Goal: Browse casually: Explore the website without a specific task or goal

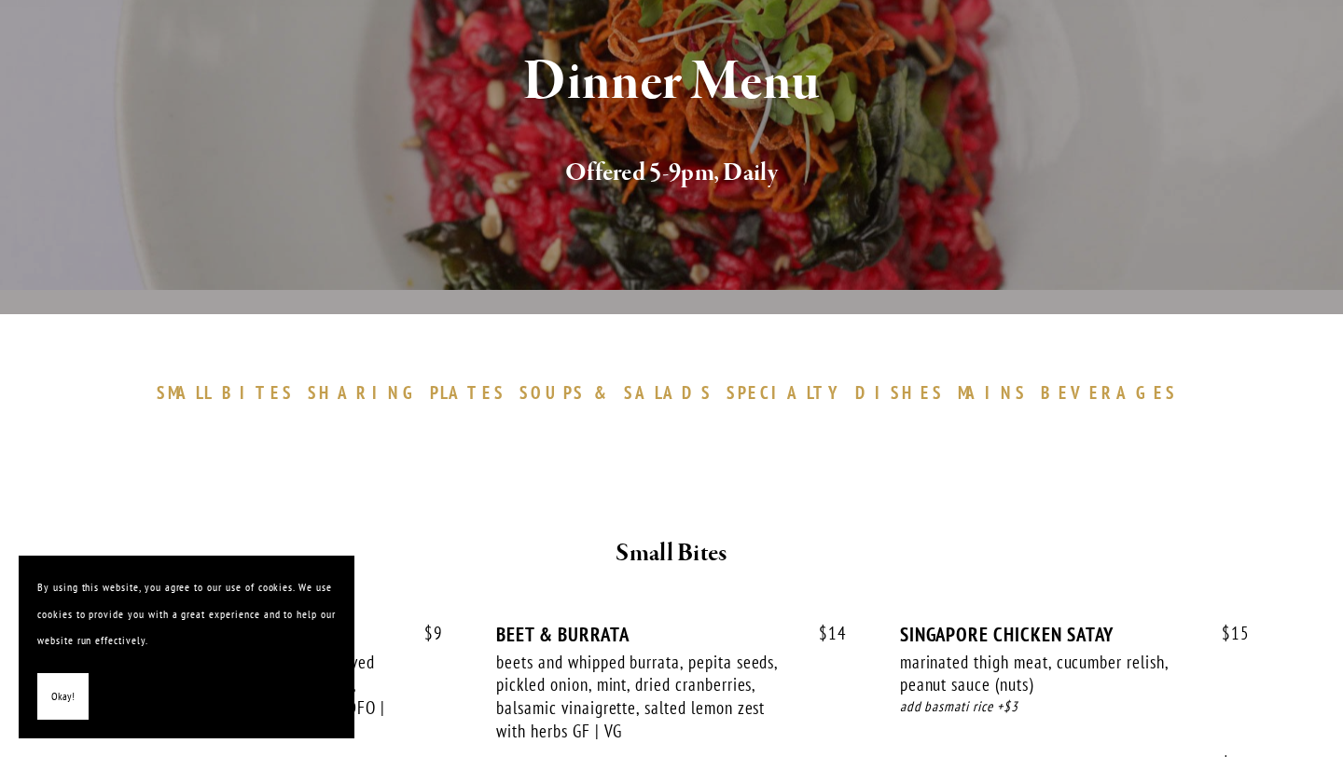
scroll to position [257, 0]
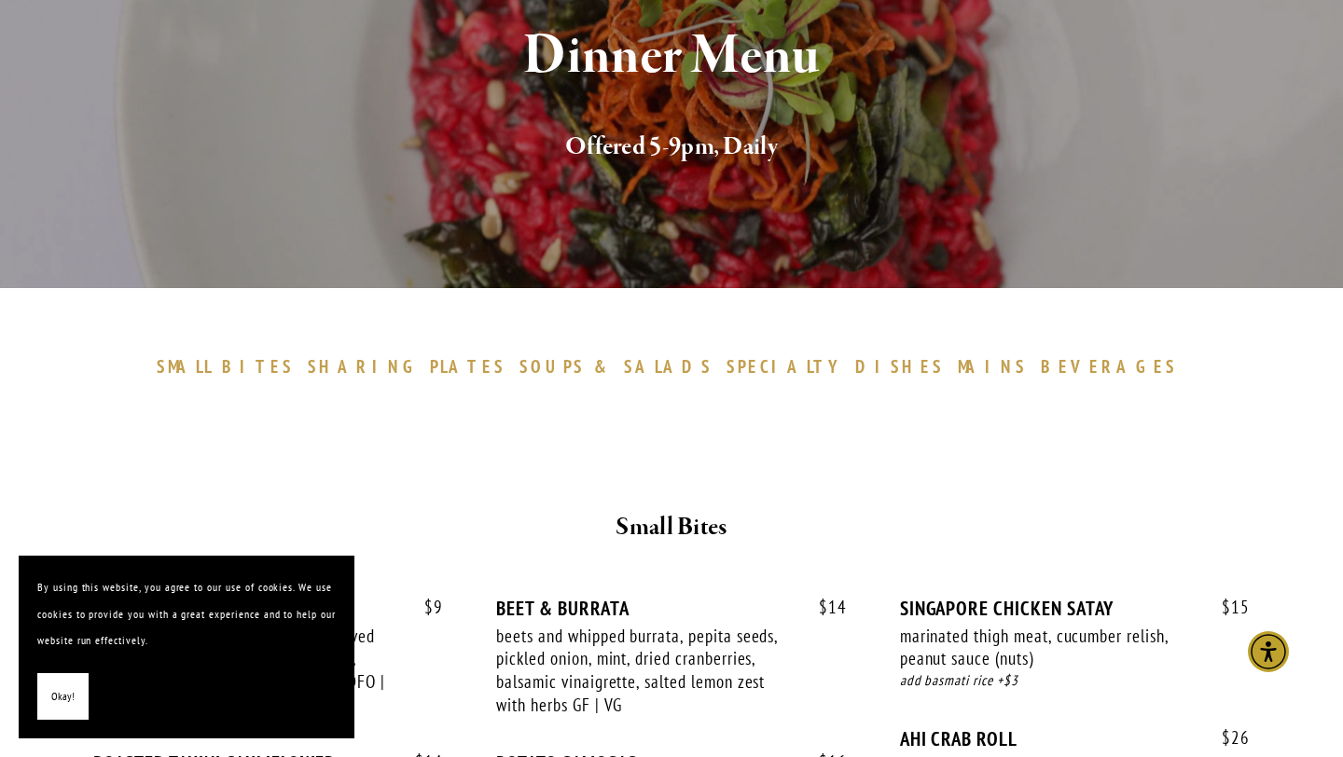
click at [53, 688] on span "Okay!" at bounding box center [62, 696] width 23 height 27
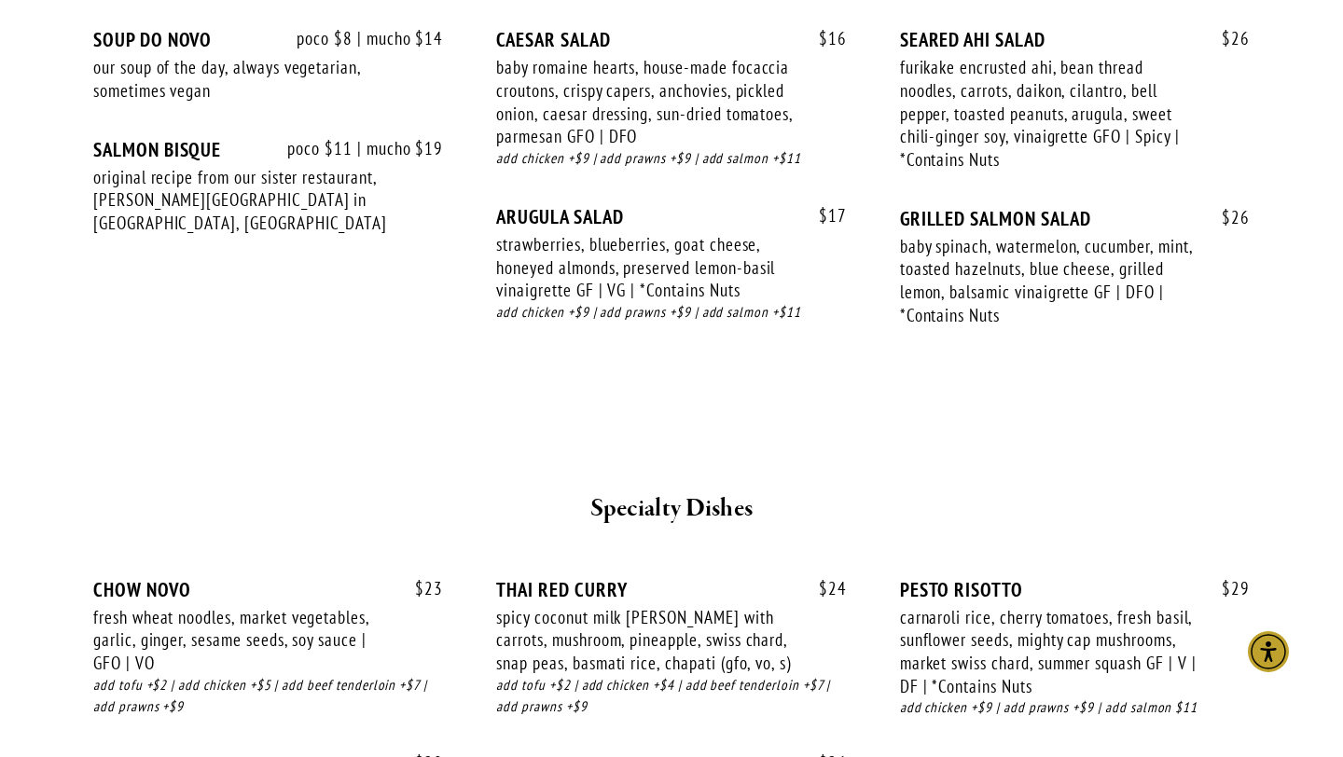
scroll to position [2369, 0]
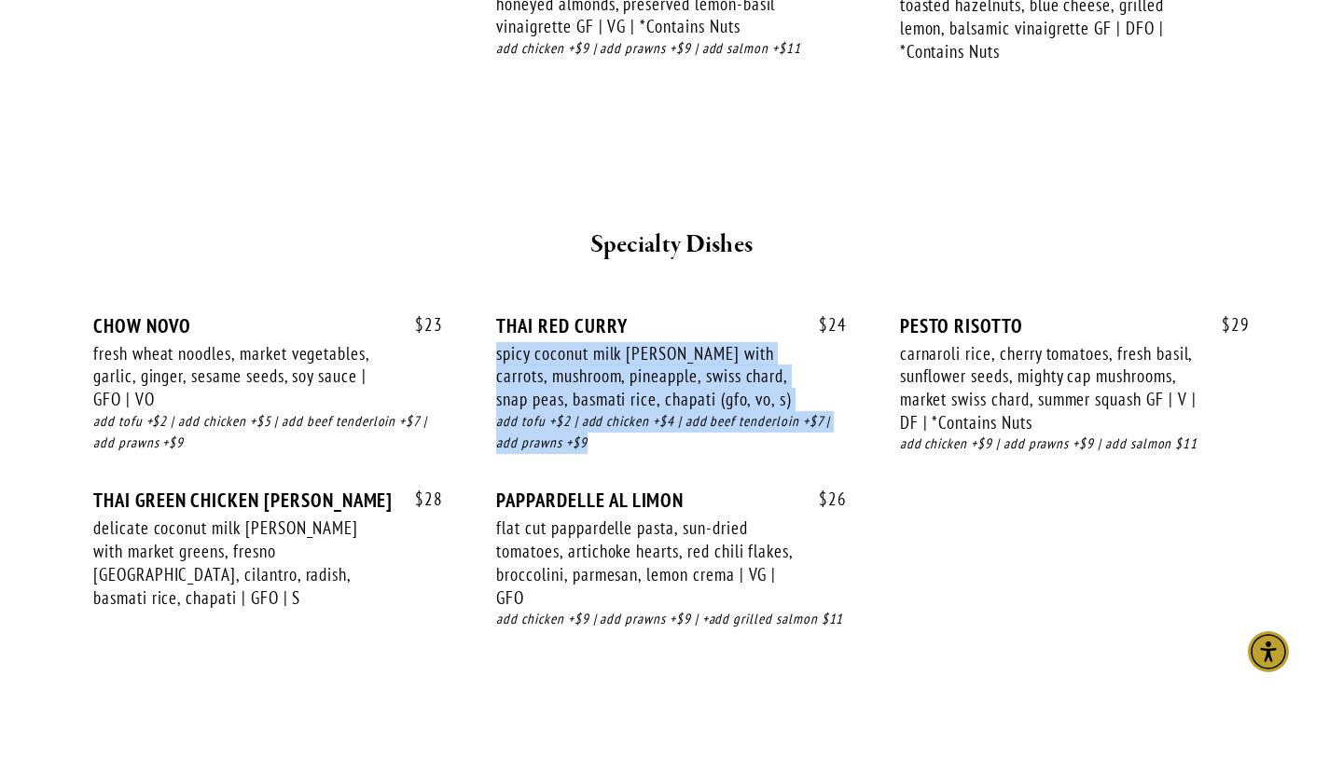
drag, startPoint x: 725, startPoint y: 447, endPoint x: 802, endPoint y: 335, distance: 135.5
click at [802, 335] on div "$ 24 THAI RED [PERSON_NAME] spicy coconut milk [PERSON_NAME] with carrots, mush…" at bounding box center [671, 401] width 350 height 175
click at [802, 335] on div "THAI RED CURRY" at bounding box center [671, 325] width 350 height 23
drag, startPoint x: 805, startPoint y: 334, endPoint x: 802, endPoint y: 448, distance: 113.8
click at [802, 448] on div "$ 24 THAI RED [PERSON_NAME] spicy coconut milk [PERSON_NAME] with carrots, mush…" at bounding box center [671, 401] width 350 height 175
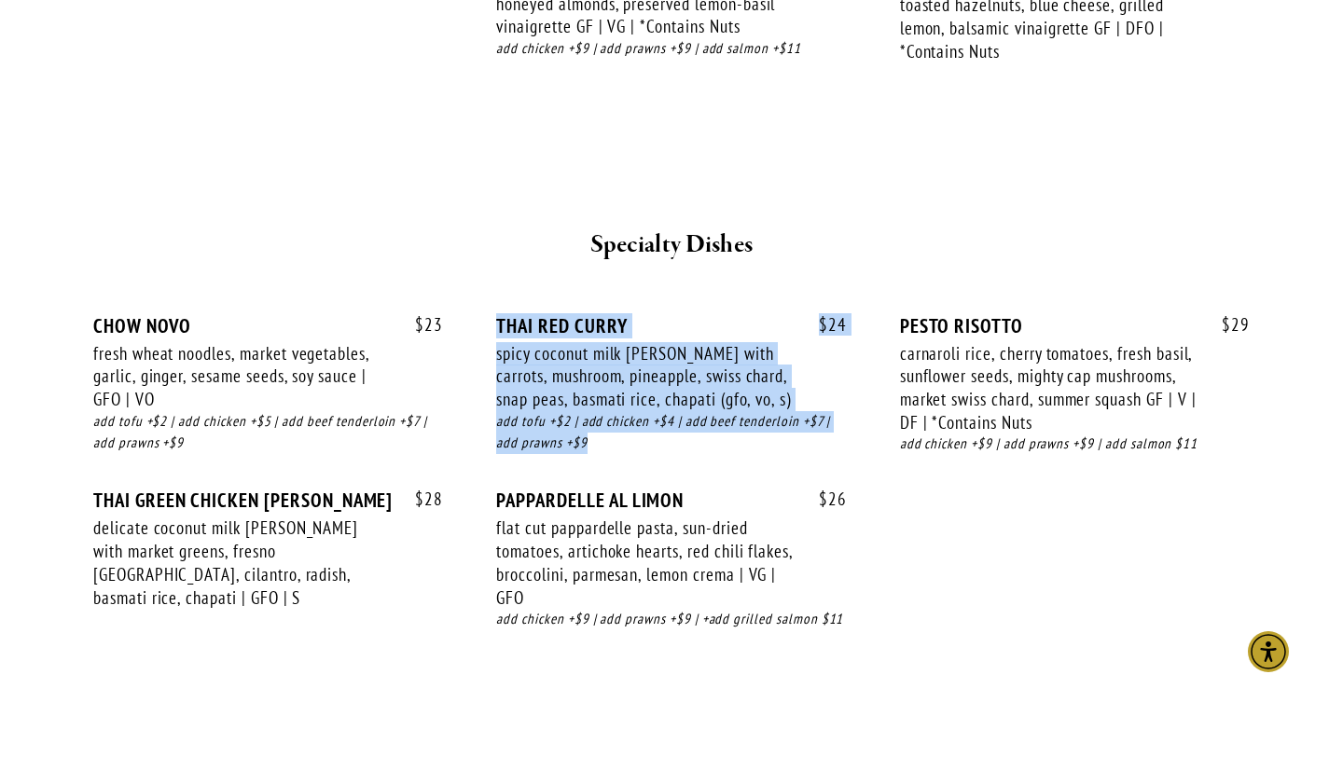
click at [802, 448] on div "add tofu +$2 | add chicken +$4 | add beef tenderloin +$7 | add prawns +$9" at bounding box center [671, 432] width 350 height 43
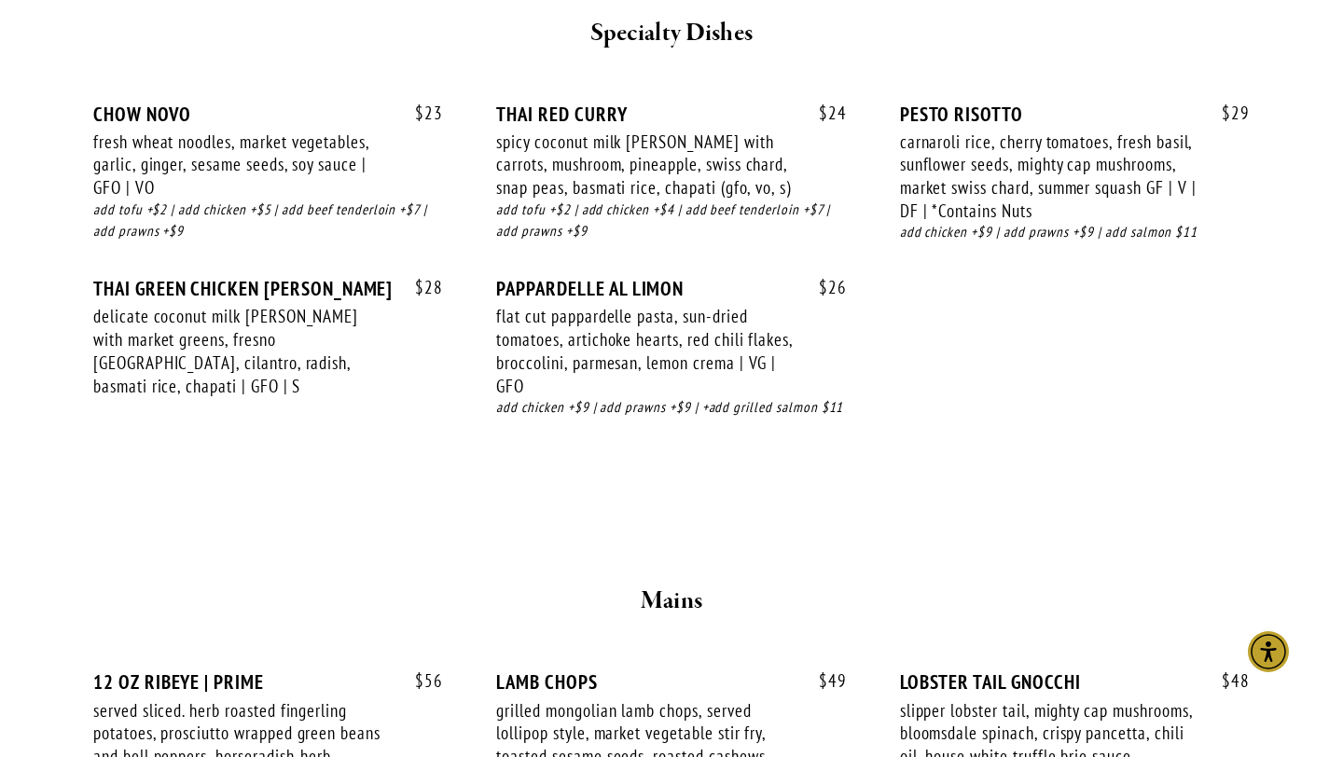
scroll to position [2590, 0]
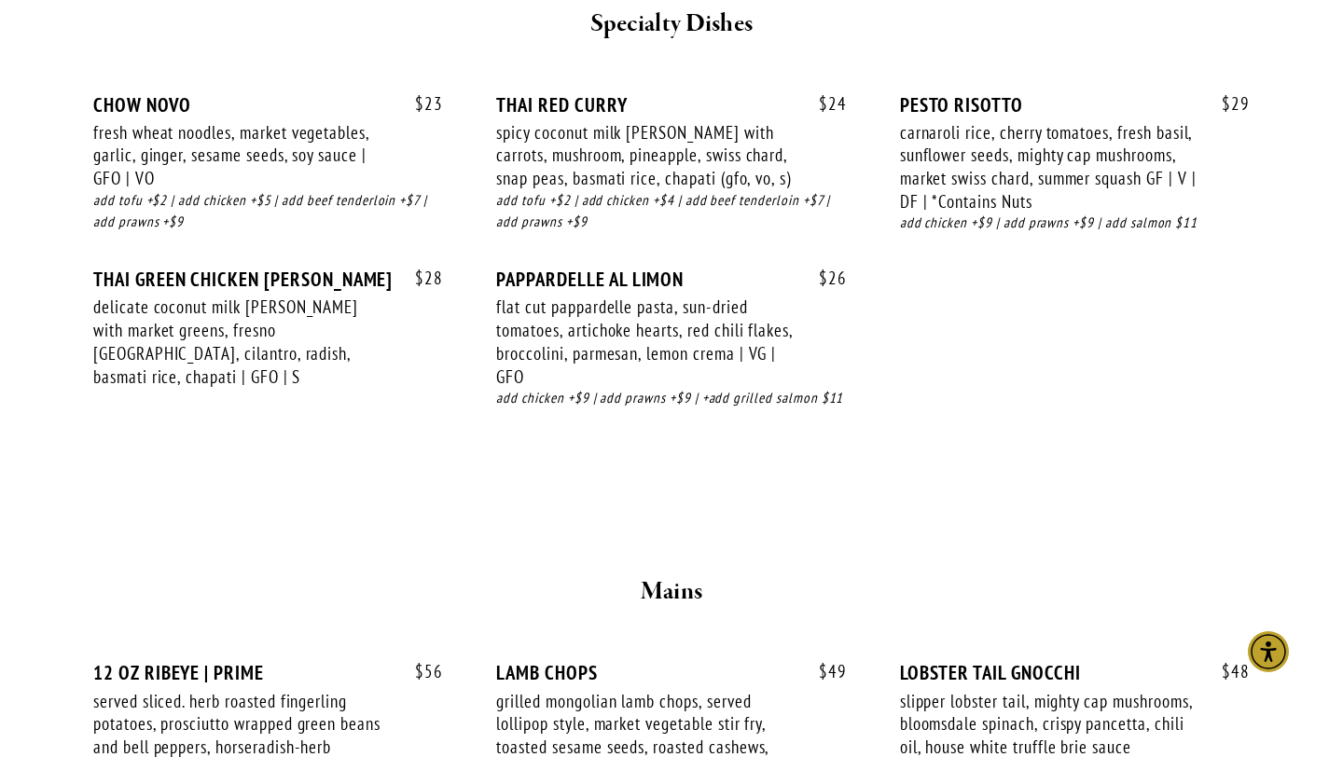
click at [550, 145] on div "spicy coconut milk [PERSON_NAME] with carrots, mushroom, pineapple, swiss chard…" at bounding box center [644, 155] width 297 height 69
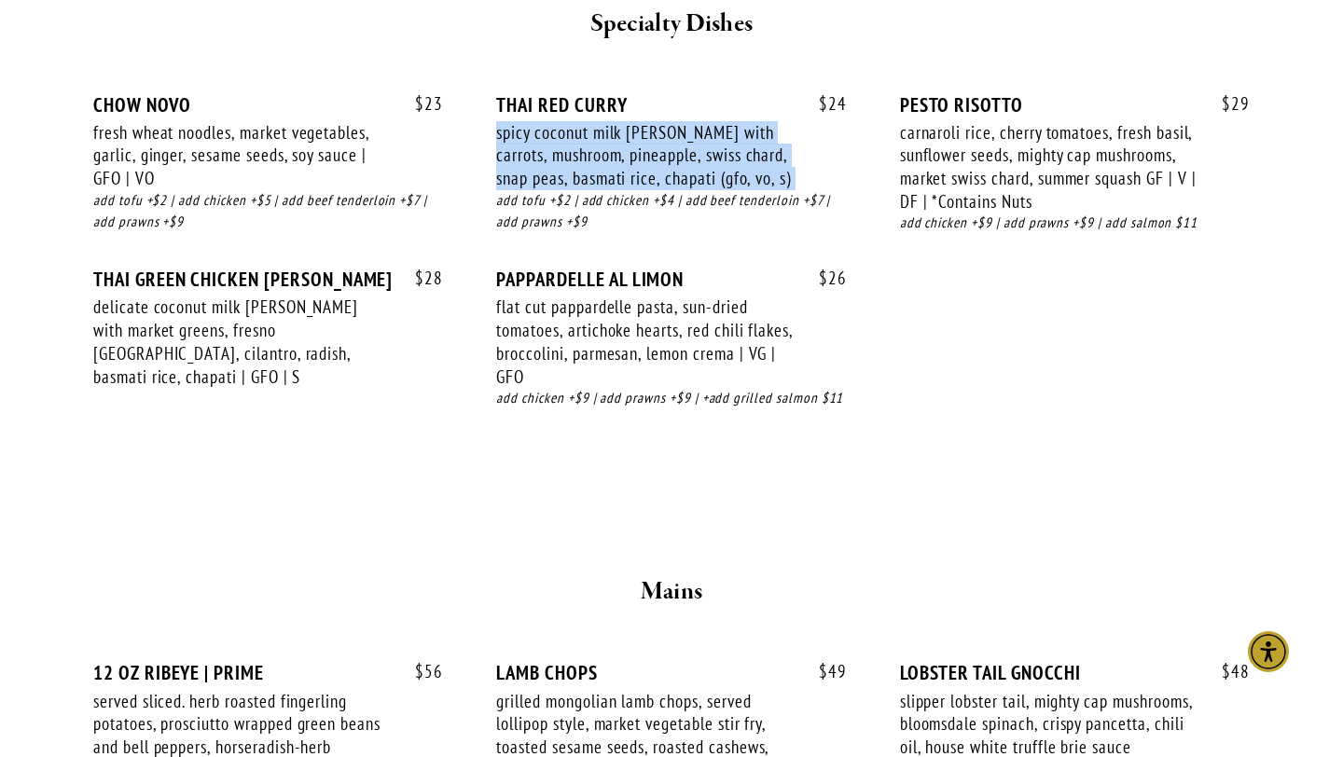
click at [550, 145] on div "spicy coconut milk [PERSON_NAME] with carrots, mushroom, pineapple, swiss chard…" at bounding box center [644, 155] width 297 height 69
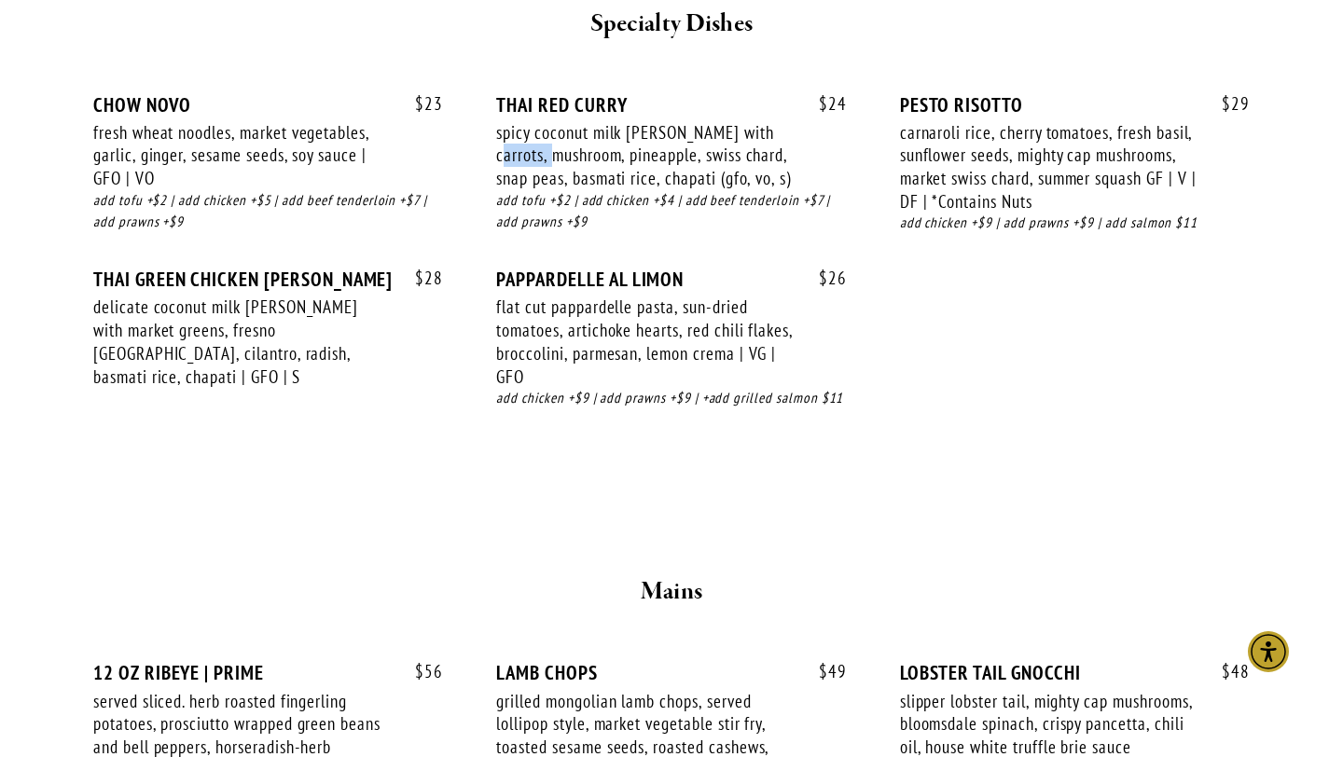
click at [550, 145] on div "spicy coconut milk [PERSON_NAME] with carrots, mushroom, pineapple, swiss chard…" at bounding box center [644, 155] width 297 height 69
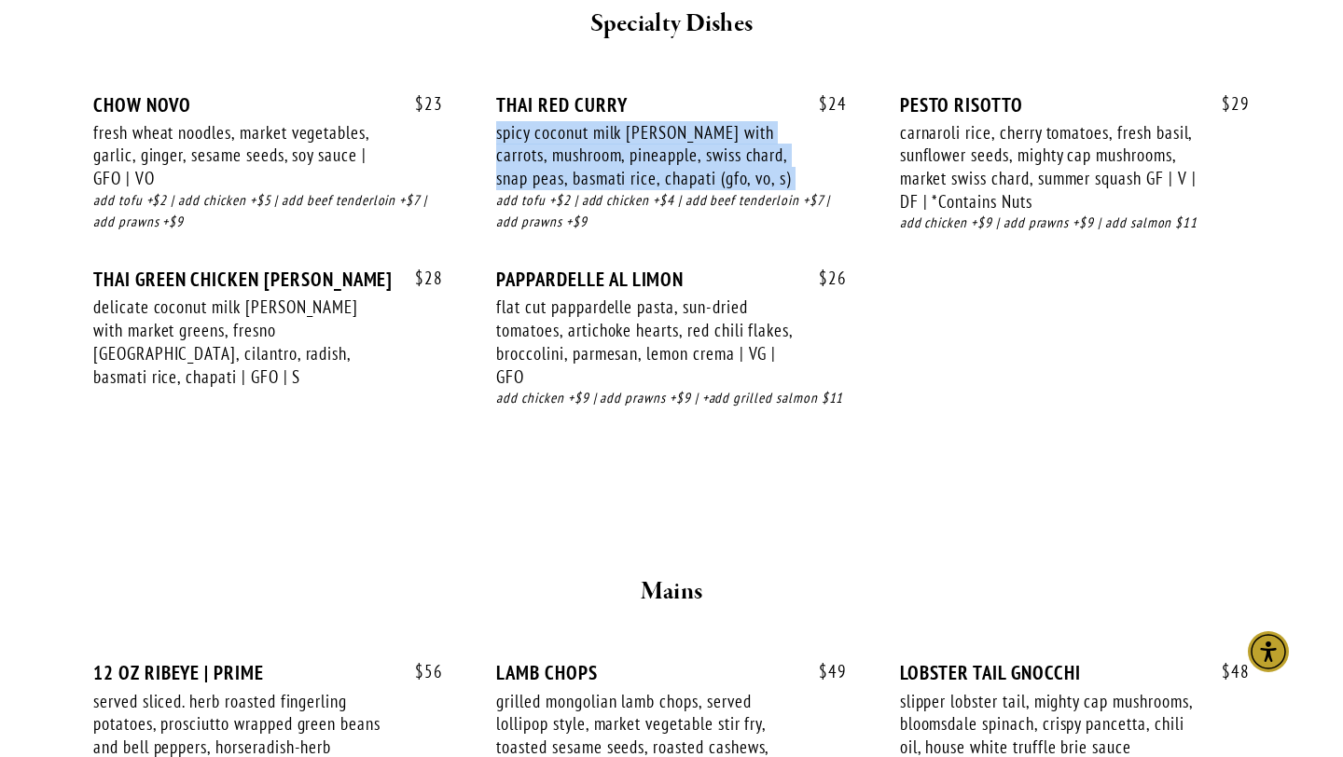
click at [550, 145] on div "spicy coconut milk [PERSON_NAME] with carrots, mushroom, pineapple, swiss chard…" at bounding box center [644, 155] width 297 height 69
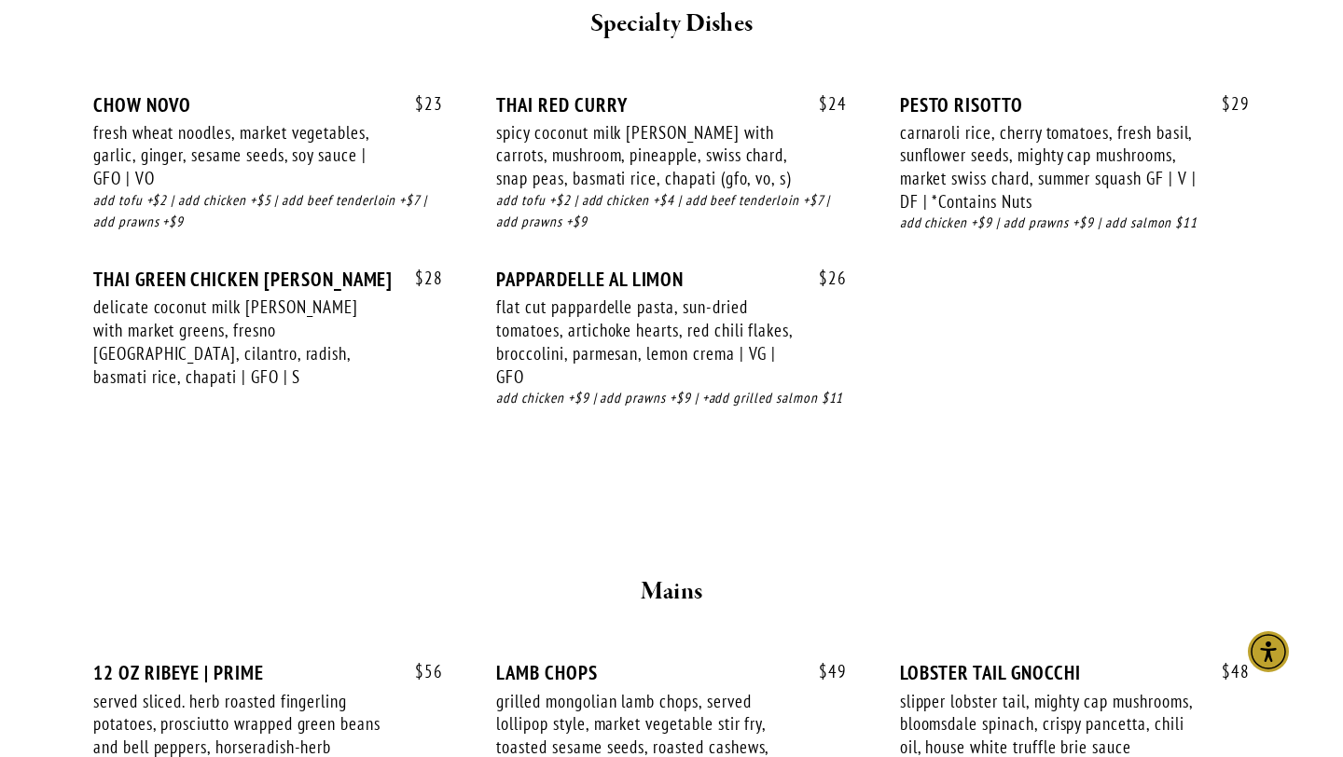
click at [179, 146] on div "fresh wheat noodles, market vegetables, garlic, ginger, sesame seeds, soy sauce…" at bounding box center [241, 155] width 297 height 69
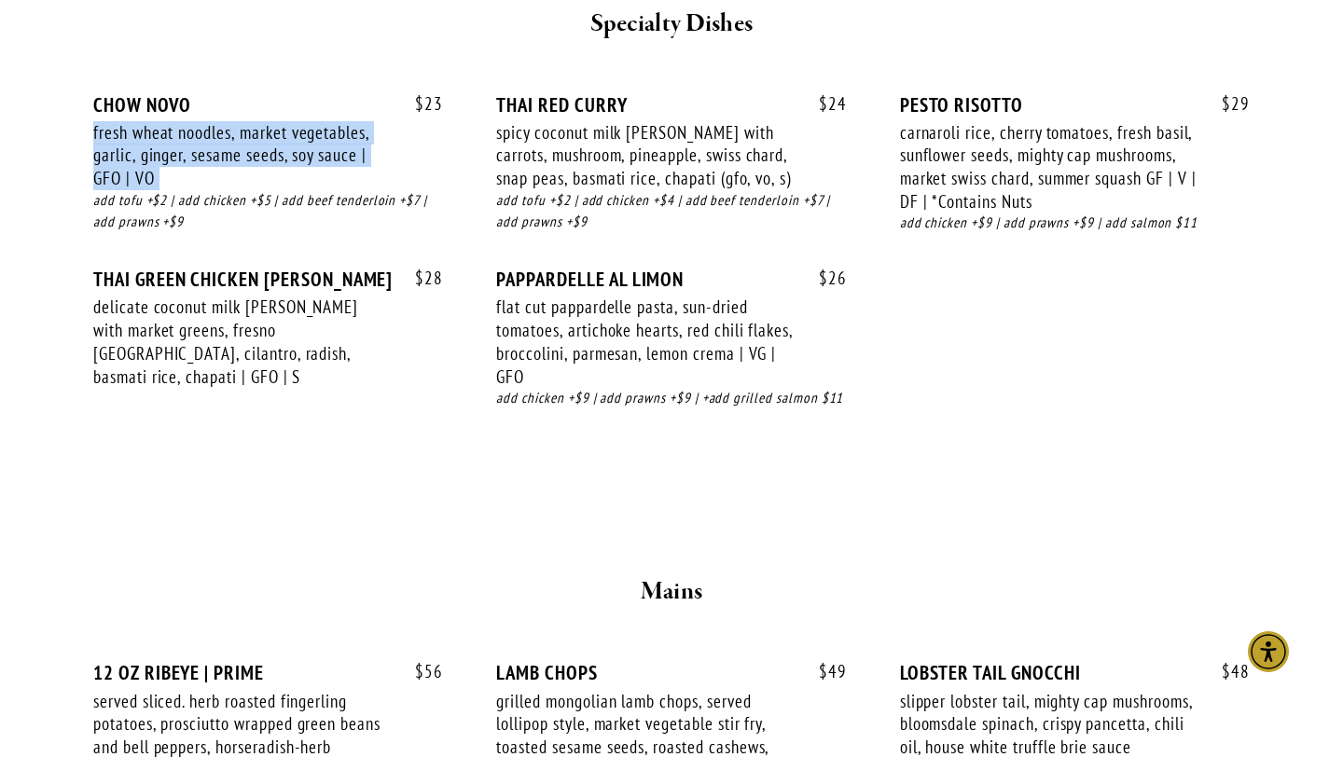
click at [179, 146] on div "fresh wheat noodles, market vegetables, garlic, ginger, sesame seeds, soy sauce…" at bounding box center [241, 155] width 297 height 69
click at [179, 152] on div "fresh wheat noodles, market vegetables, garlic, ginger, sesame seeds, soy sauce…" at bounding box center [241, 155] width 297 height 69
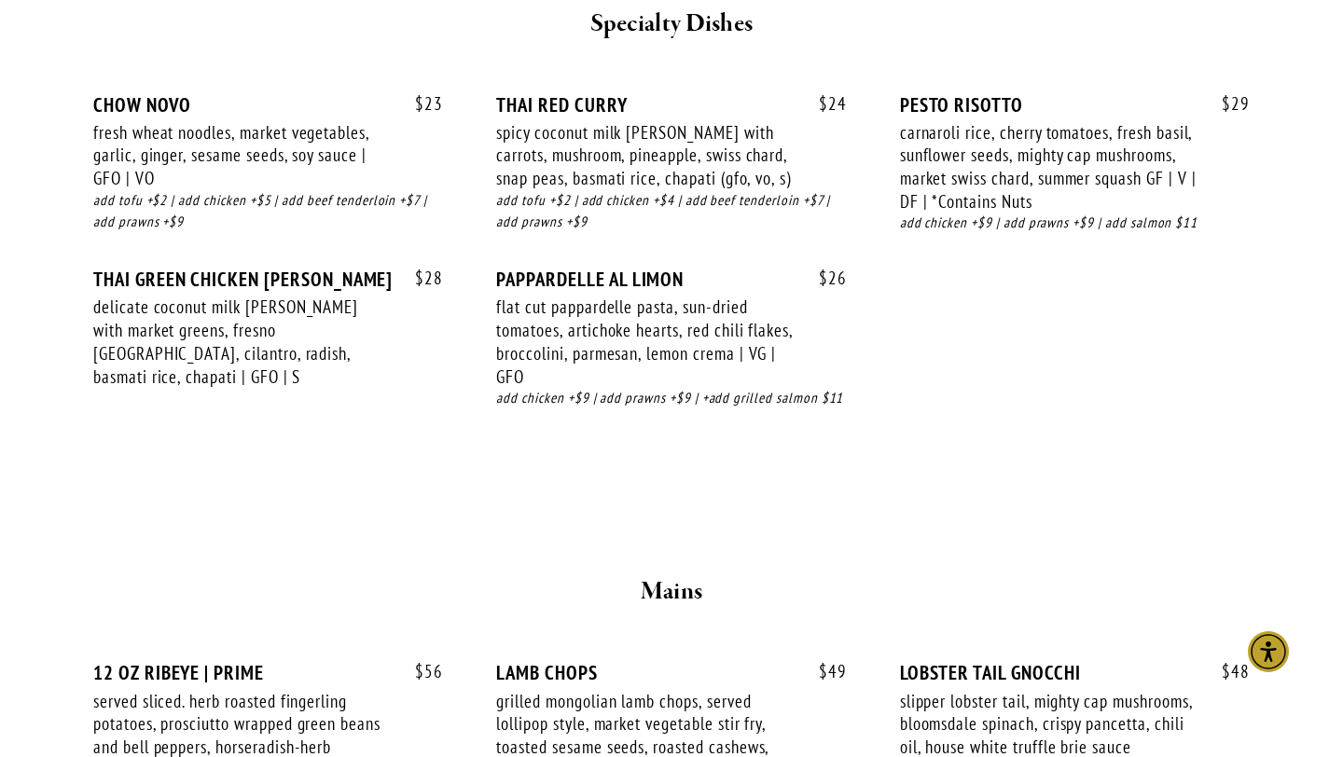
click at [165, 304] on div "delicate coconut milk [PERSON_NAME] with market greens, fresno [GEOGRAPHIC_DATA…" at bounding box center [241, 342] width 297 height 92
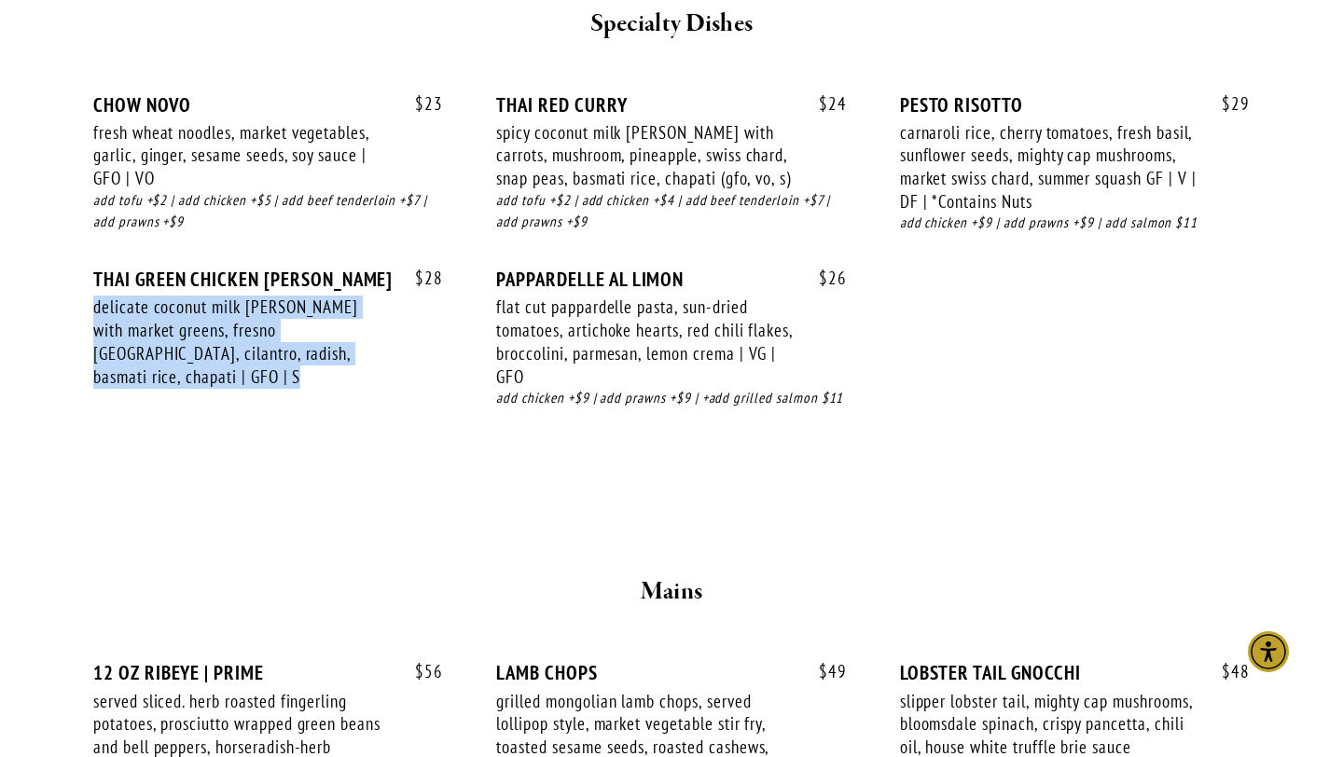
click at [165, 304] on div "delicate coconut milk [PERSON_NAME] with market greens, fresno [GEOGRAPHIC_DATA…" at bounding box center [241, 342] width 297 height 92
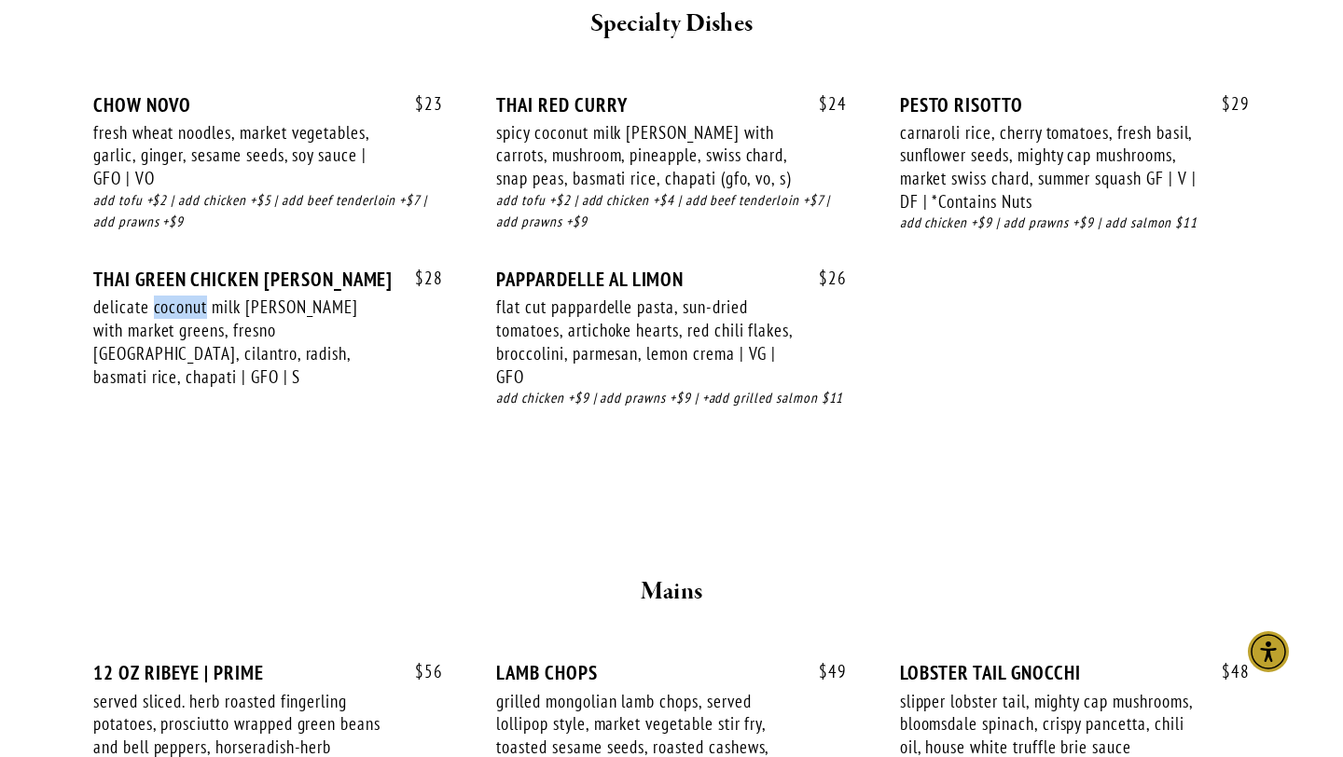
click at [165, 304] on div "delicate coconut milk [PERSON_NAME] with market greens, fresno [GEOGRAPHIC_DATA…" at bounding box center [241, 342] width 297 height 92
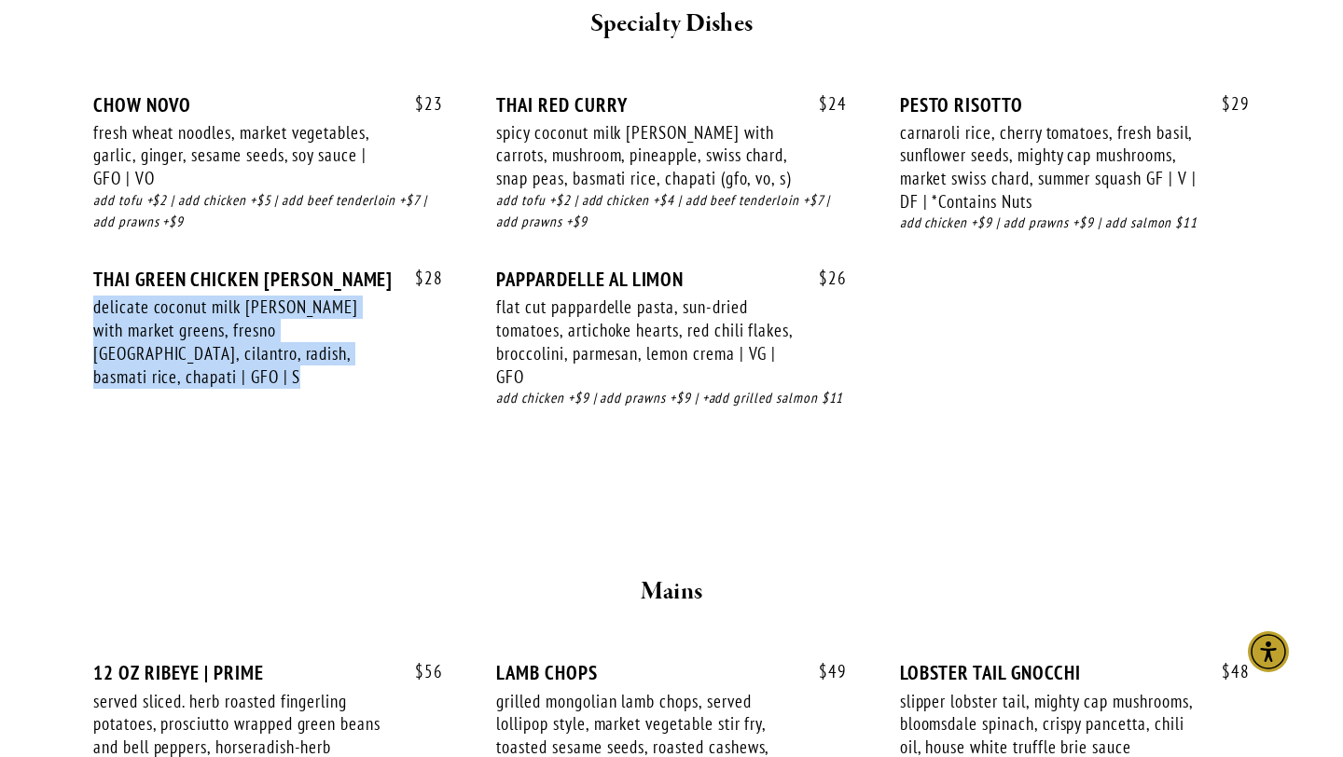
click at [165, 304] on div "delicate coconut milk [PERSON_NAME] with market greens, fresno [GEOGRAPHIC_DATA…" at bounding box center [241, 342] width 297 height 92
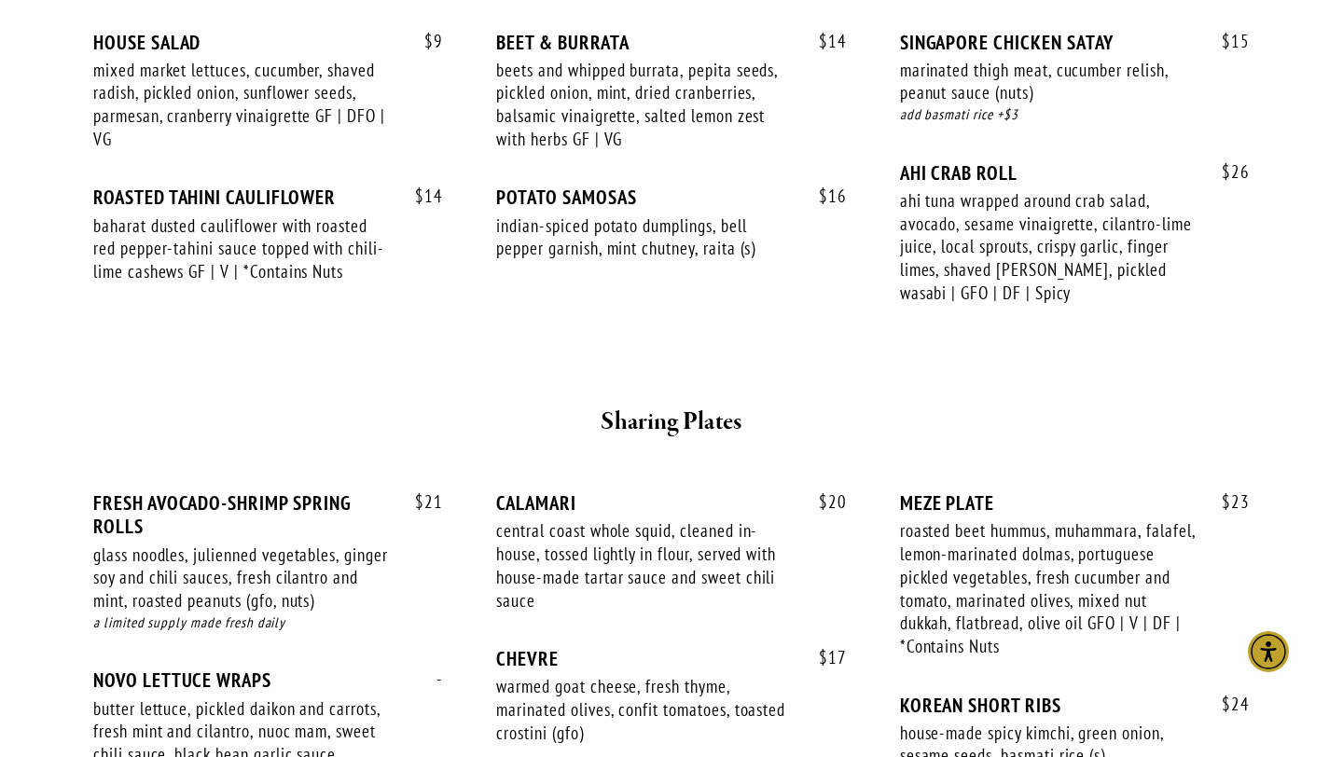
scroll to position [783, 0]
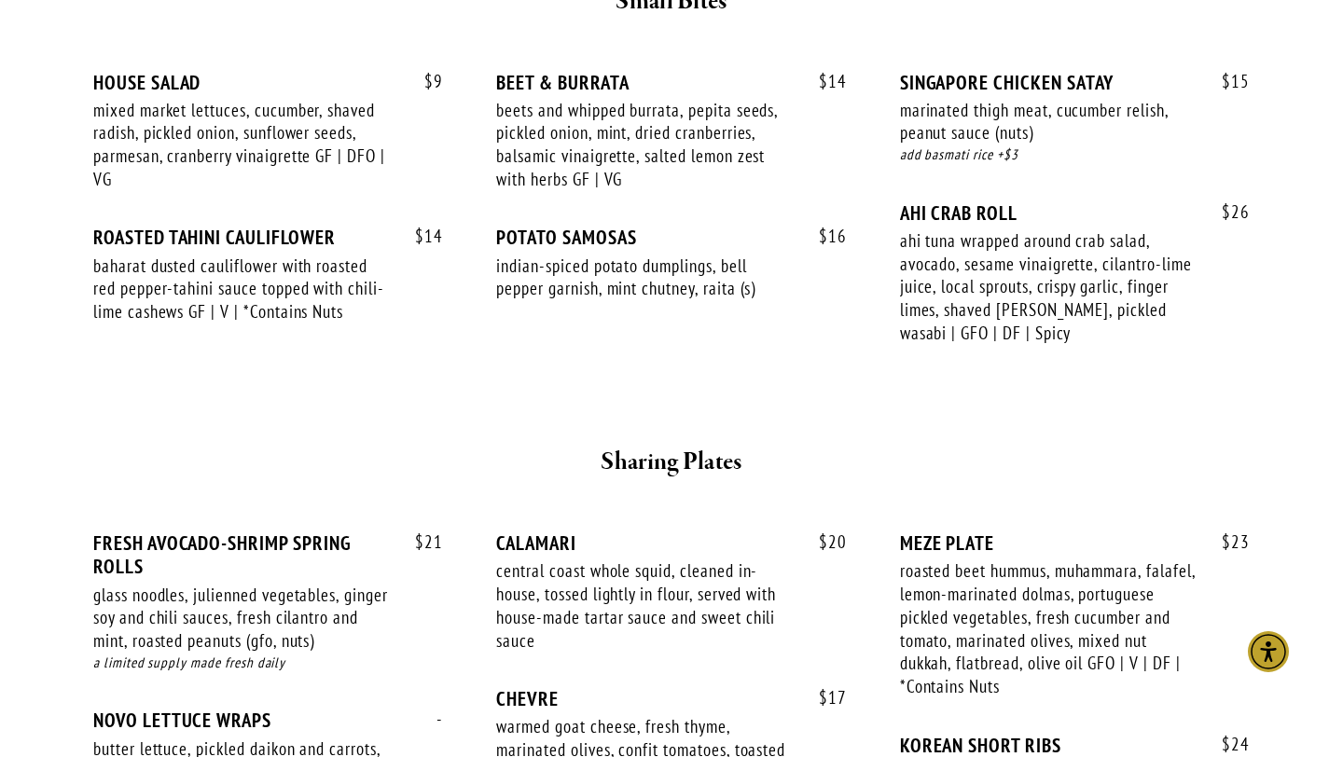
click at [987, 270] on div "ahi tuna wrapped around crab salad, avocado, sesame vinaigrette, cilantro-lime …" at bounding box center [1048, 287] width 297 height 116
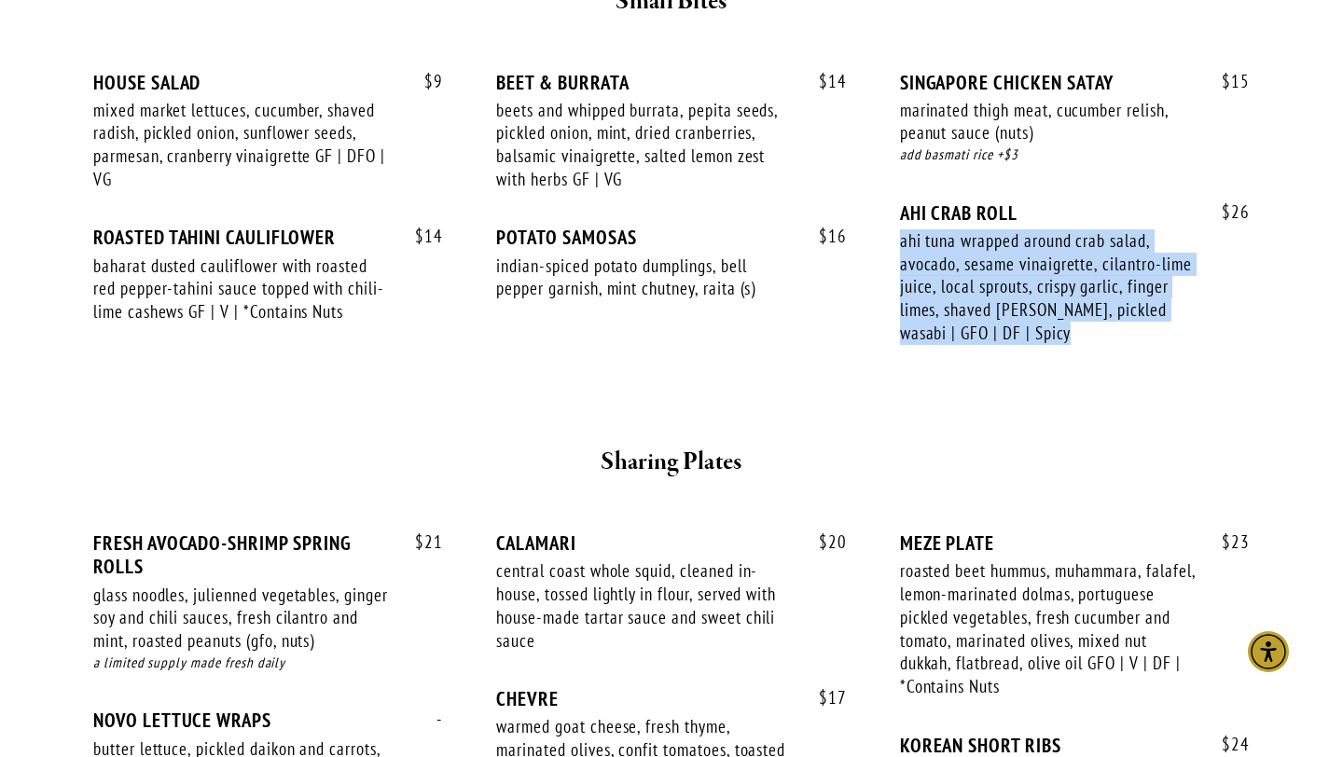
click at [987, 270] on div "ahi tuna wrapped around crab salad, avocado, sesame vinaigrette, cilantro-lime …" at bounding box center [1048, 287] width 297 height 116
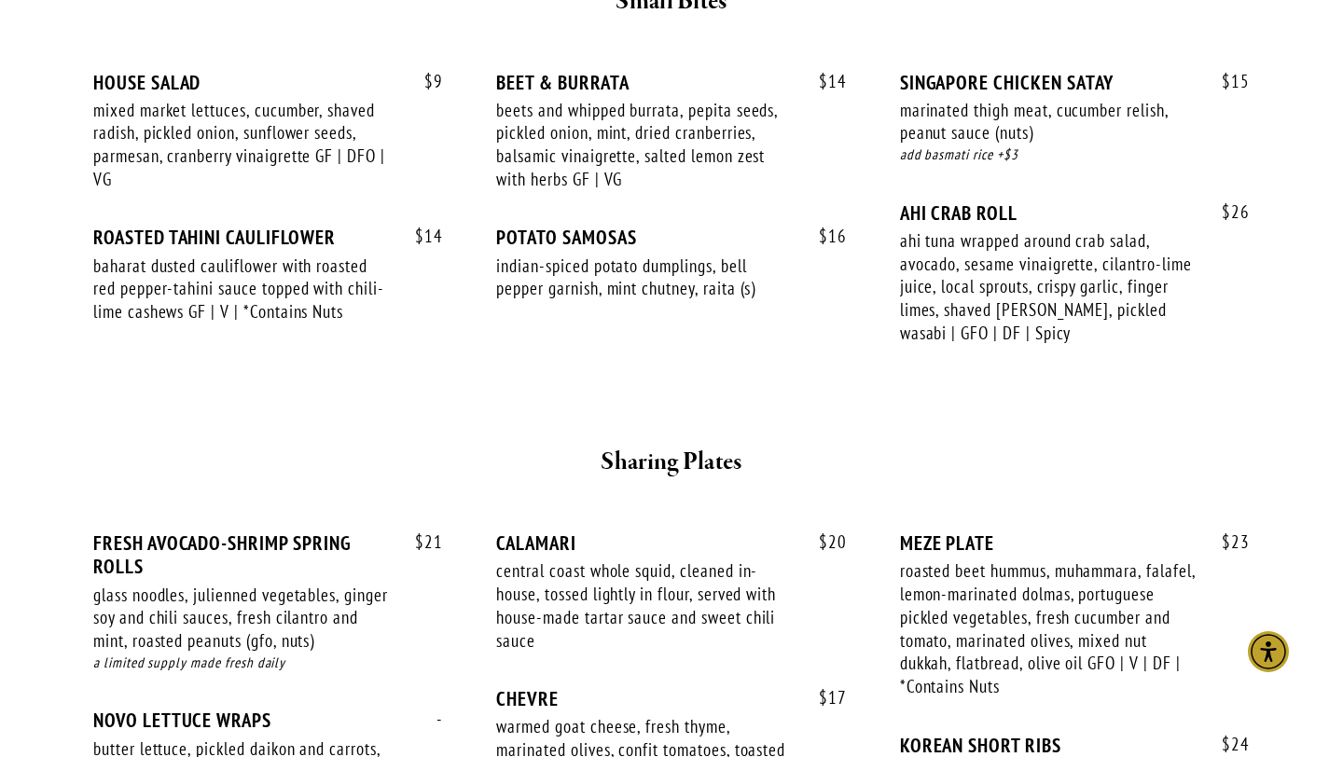
click at [1075, 375] on div "$ 26 AHI CRAB ROLL ahi tuna wrapped around crab salad, avocado, sesame vinaigre…" at bounding box center [1075, 290] width 350 height 179
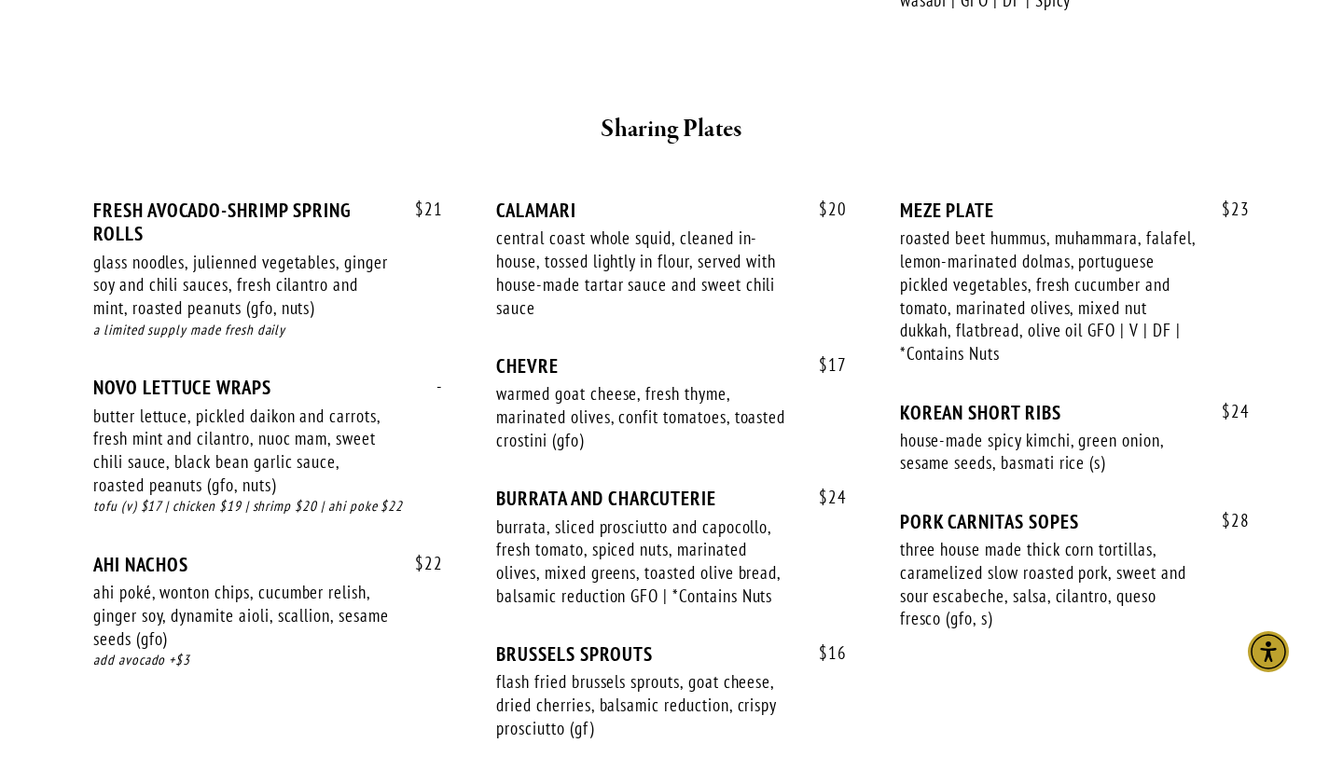
scroll to position [1117, 0]
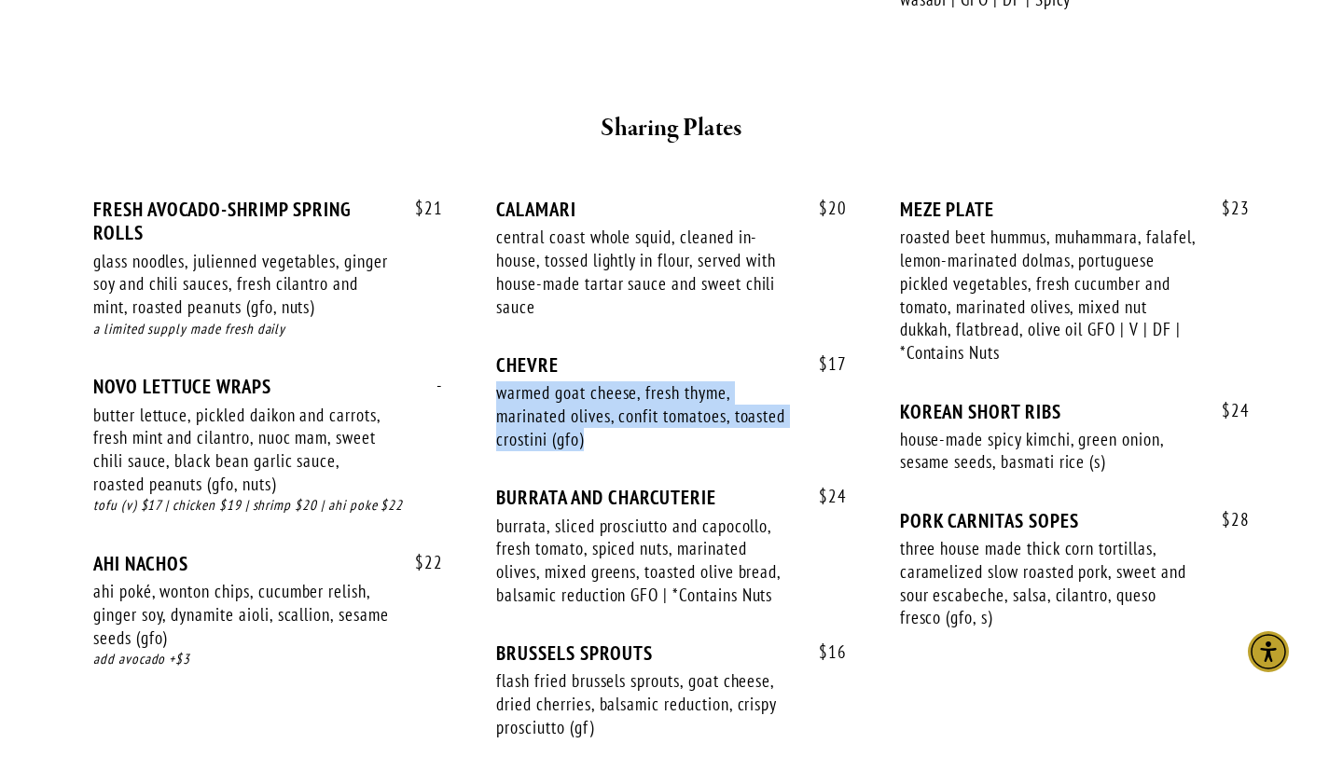
drag, startPoint x: 633, startPoint y: 450, endPoint x: 496, endPoint y: 393, distance: 148.4
click at [496, 393] on div "$ 17 CHEVRE warmed goat cheese, fresh thyme, marinated olives, confit tomatoes,…" at bounding box center [671, 419] width 350 height 132
click at [496, 393] on div "warmed goat cheese, fresh thyme, marinated olives, confit tomatoes, toasted cro…" at bounding box center [644, 415] width 297 height 69
drag, startPoint x: 497, startPoint y: 393, endPoint x: 584, endPoint y: 450, distance: 103.7
click at [584, 450] on div "$ 17 CHEVRE warmed goat cheese, fresh thyme, marinated olives, confit tomatoes,…" at bounding box center [671, 419] width 350 height 132
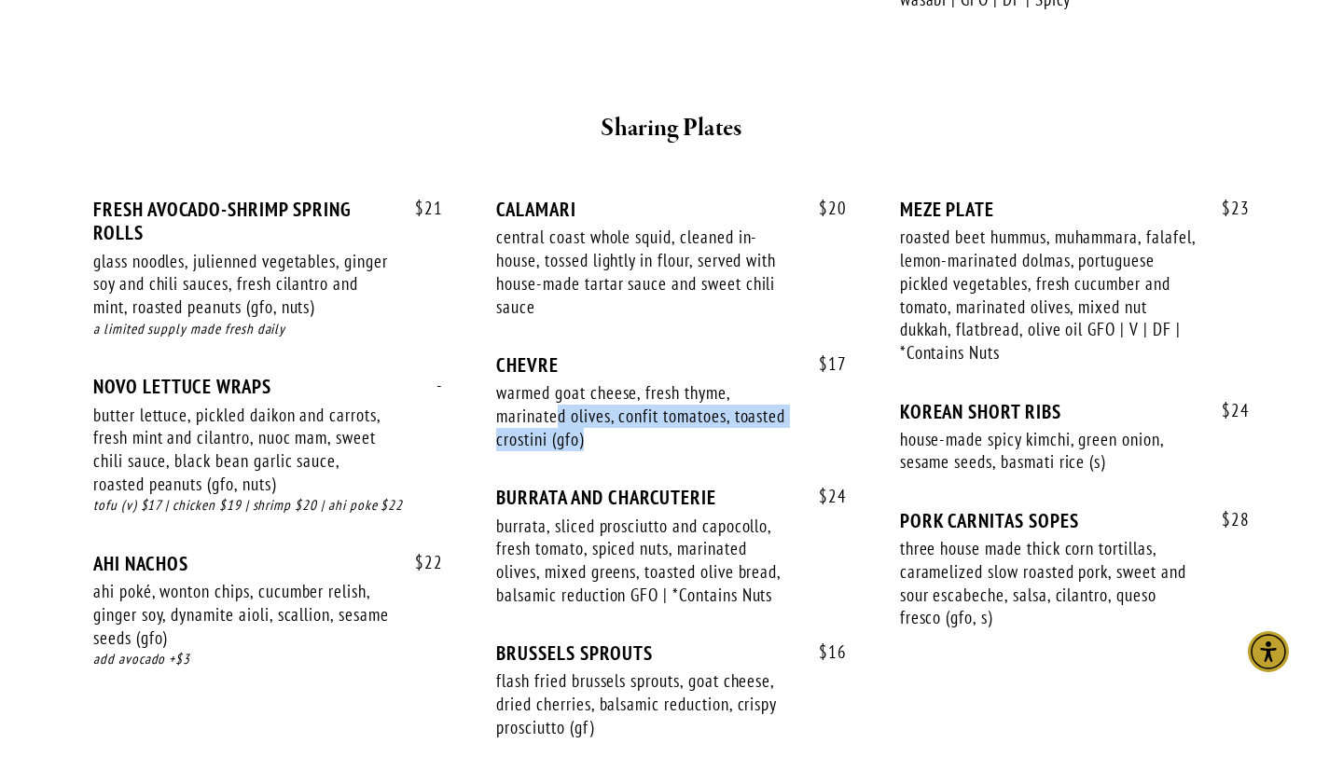
drag, startPoint x: 557, startPoint y: 419, endPoint x: 621, endPoint y: 476, distance: 85.9
click at [621, 476] on div "$ 17 CHEVRE warmed goat cheese, fresh thyme, marinated olives, confit tomatoes,…" at bounding box center [671, 419] width 350 height 132
drag, startPoint x: 620, startPoint y: 445, endPoint x: 491, endPoint y: 386, distance: 141.4
click at [491, 386] on div "$ 21 FRESH AVOCADO-SHRIMP SPRING ROLLS glass noodles, julienned vegetables, gin…" at bounding box center [671, 486] width 1156 height 576
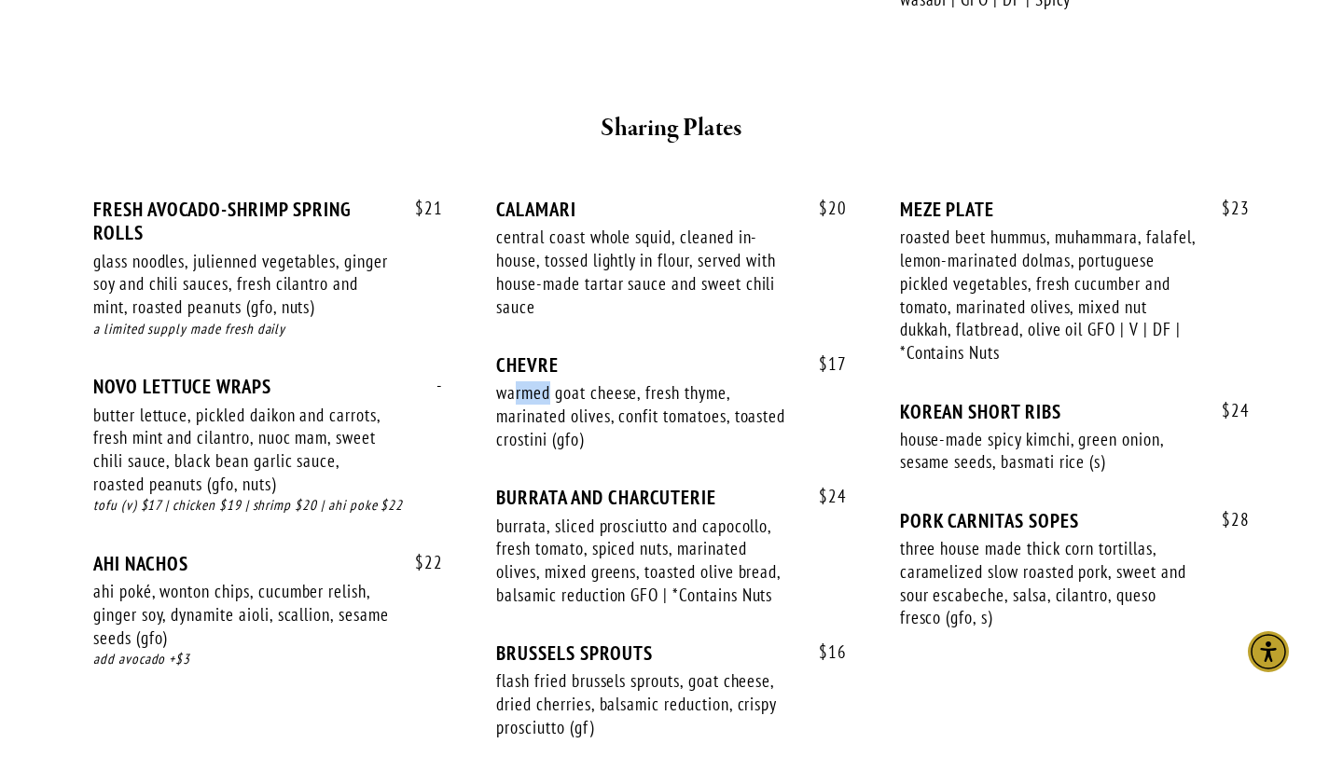
drag, startPoint x: 514, startPoint y: 393, endPoint x: 548, endPoint y: 395, distance: 34.5
click at [548, 395] on div "warmed goat cheese, fresh thyme, marinated olives, confit tomatoes, toasted cro…" at bounding box center [644, 415] width 297 height 69
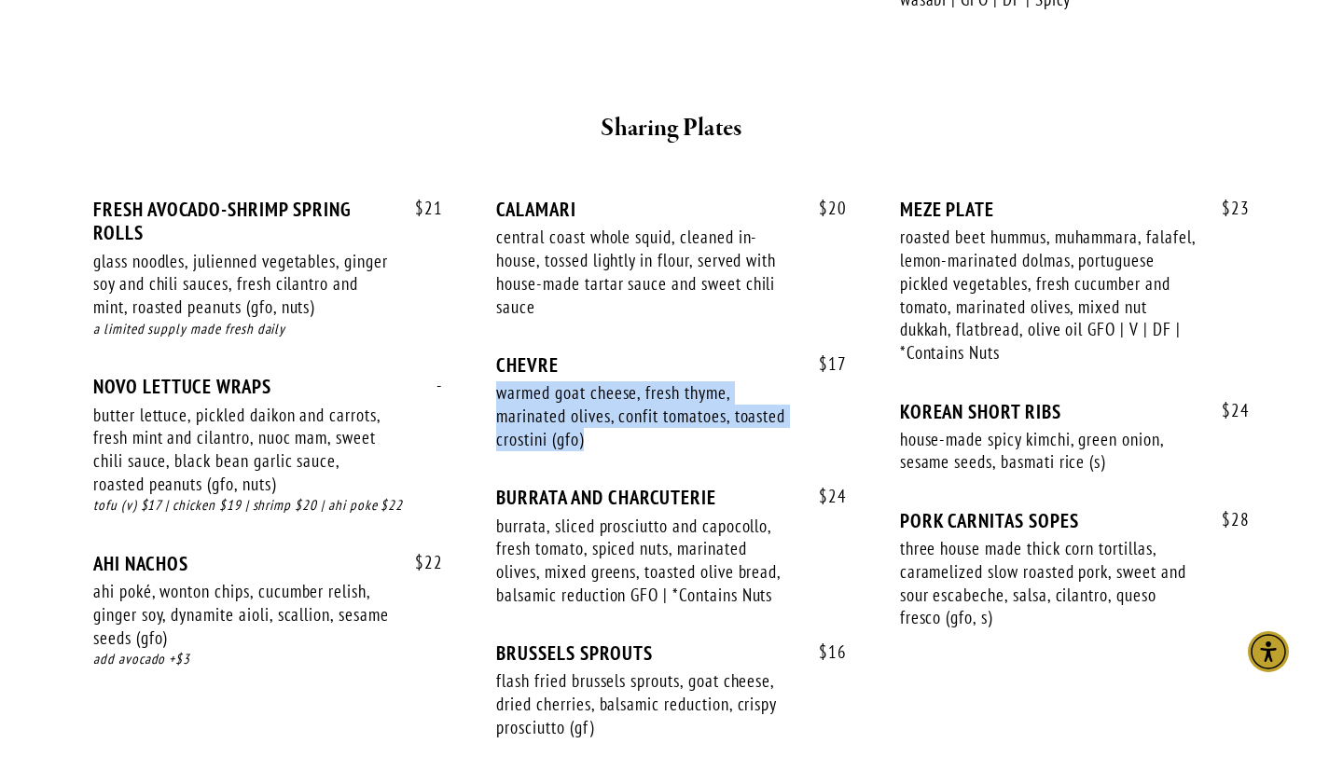
drag, startPoint x: 494, startPoint y: 399, endPoint x: 595, endPoint y: 457, distance: 116.1
click at [595, 457] on div "$ 21 FRESH AVOCADO-SHRIMP SPRING ROLLS glass noodles, julienned vegetables, gin…" at bounding box center [671, 486] width 1156 height 576
drag, startPoint x: 565, startPoint y: 415, endPoint x: 567, endPoint y: 430, distance: 15.0
click at [566, 430] on div "warmed goat cheese, fresh thyme, marinated olives, confit tomatoes, toasted cro…" at bounding box center [644, 415] width 297 height 69
drag, startPoint x: 595, startPoint y: 435, endPoint x: 498, endPoint y: 383, distance: 109.7
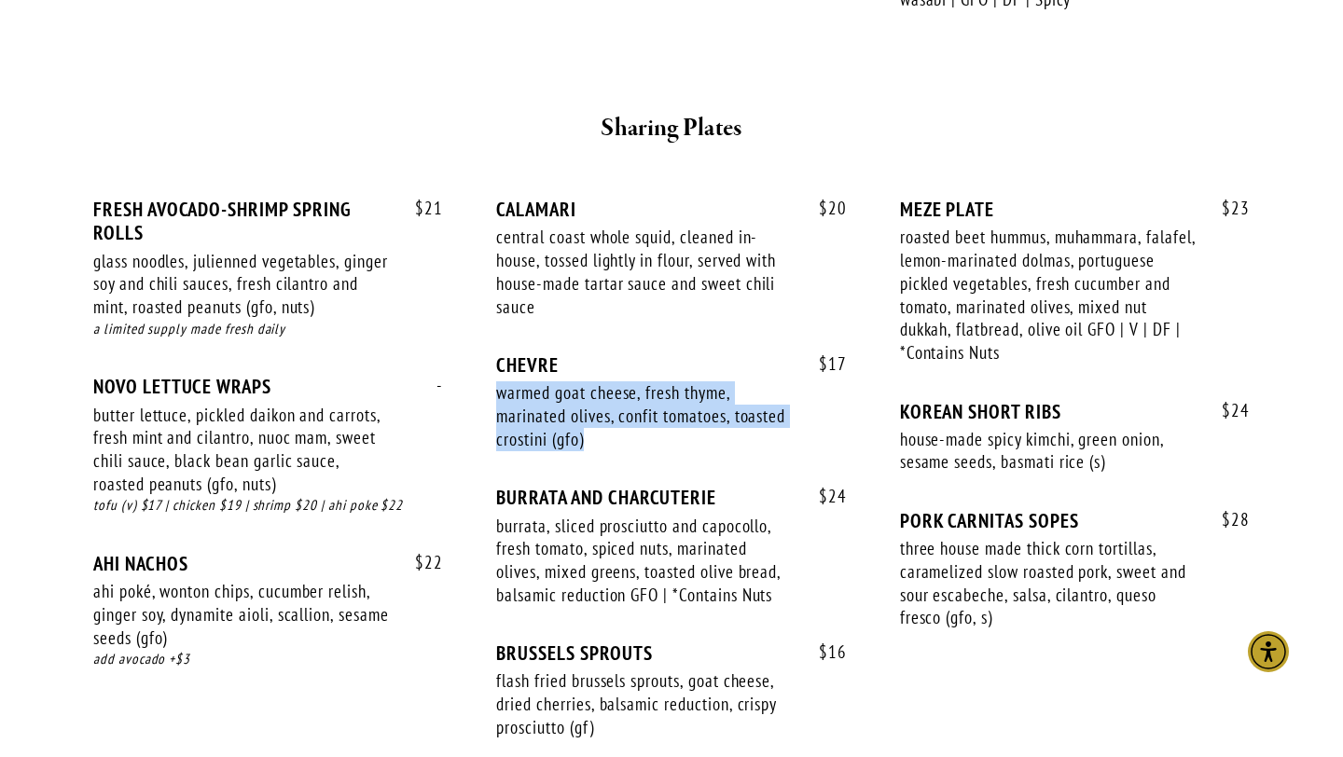
click at [498, 383] on div "warmed goat cheese, fresh thyme, marinated olives, confit tomatoes, toasted cro…" at bounding box center [644, 415] width 297 height 69
click at [653, 466] on div "$ 17 CHEVRE warmed goat cheese, fresh thyme, marinated olives, confit tomatoes,…" at bounding box center [671, 419] width 350 height 132
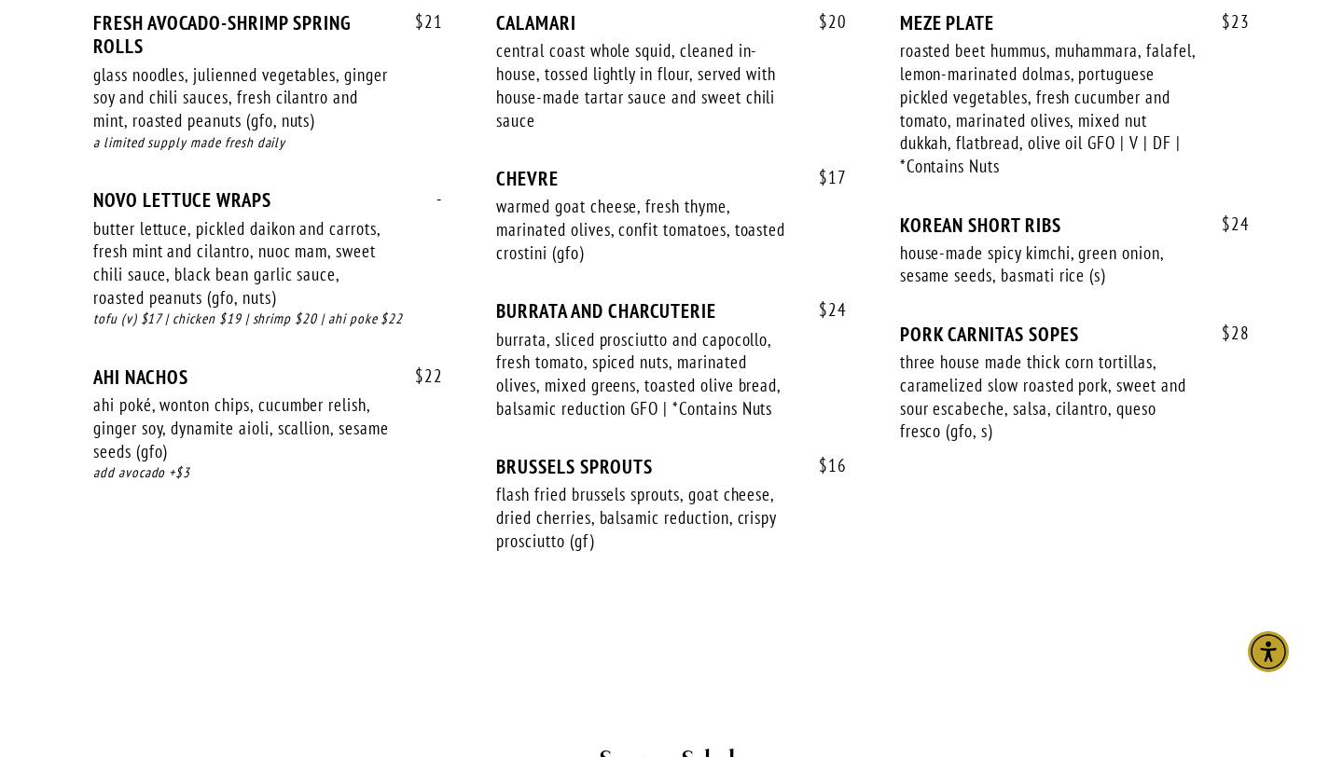
scroll to position [1365, 0]
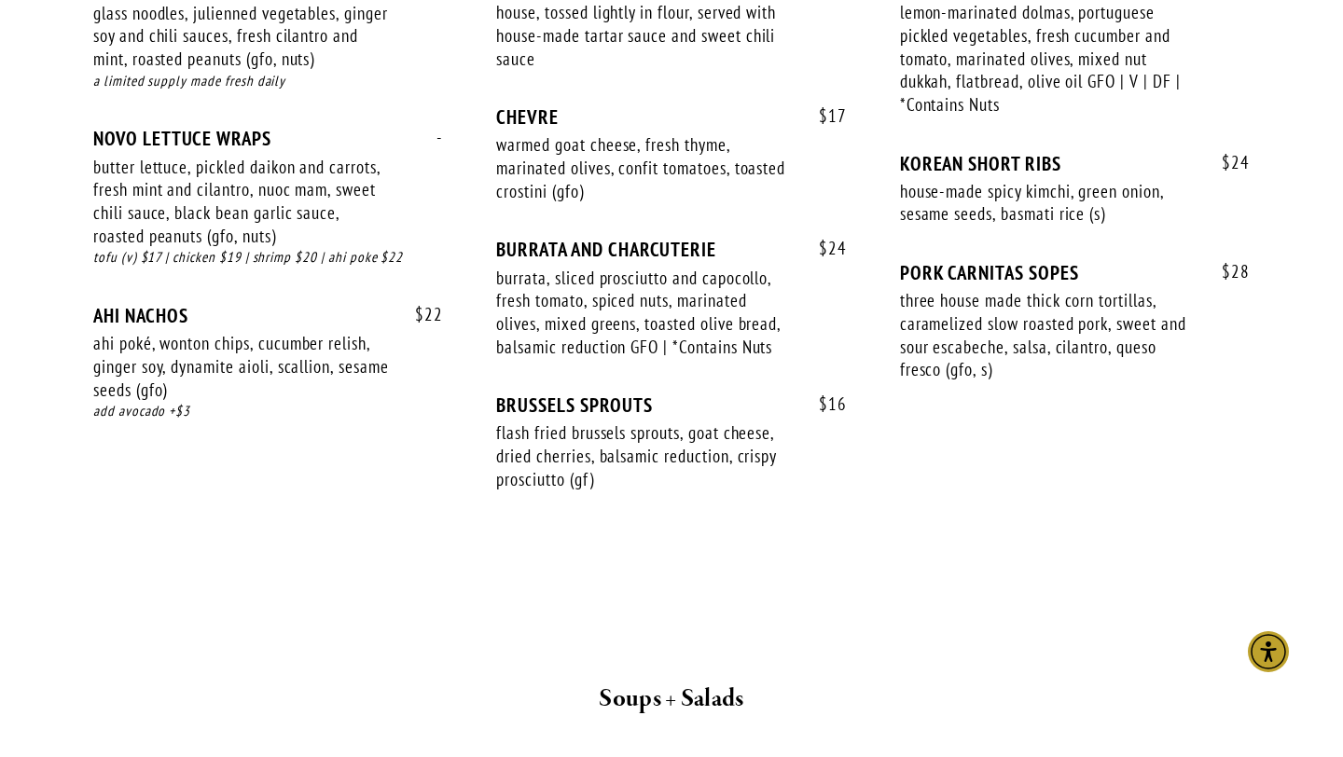
click at [1029, 355] on div "three house made thick corn tortillas, caramelized slow roasted pork, sweet and…" at bounding box center [1048, 335] width 297 height 92
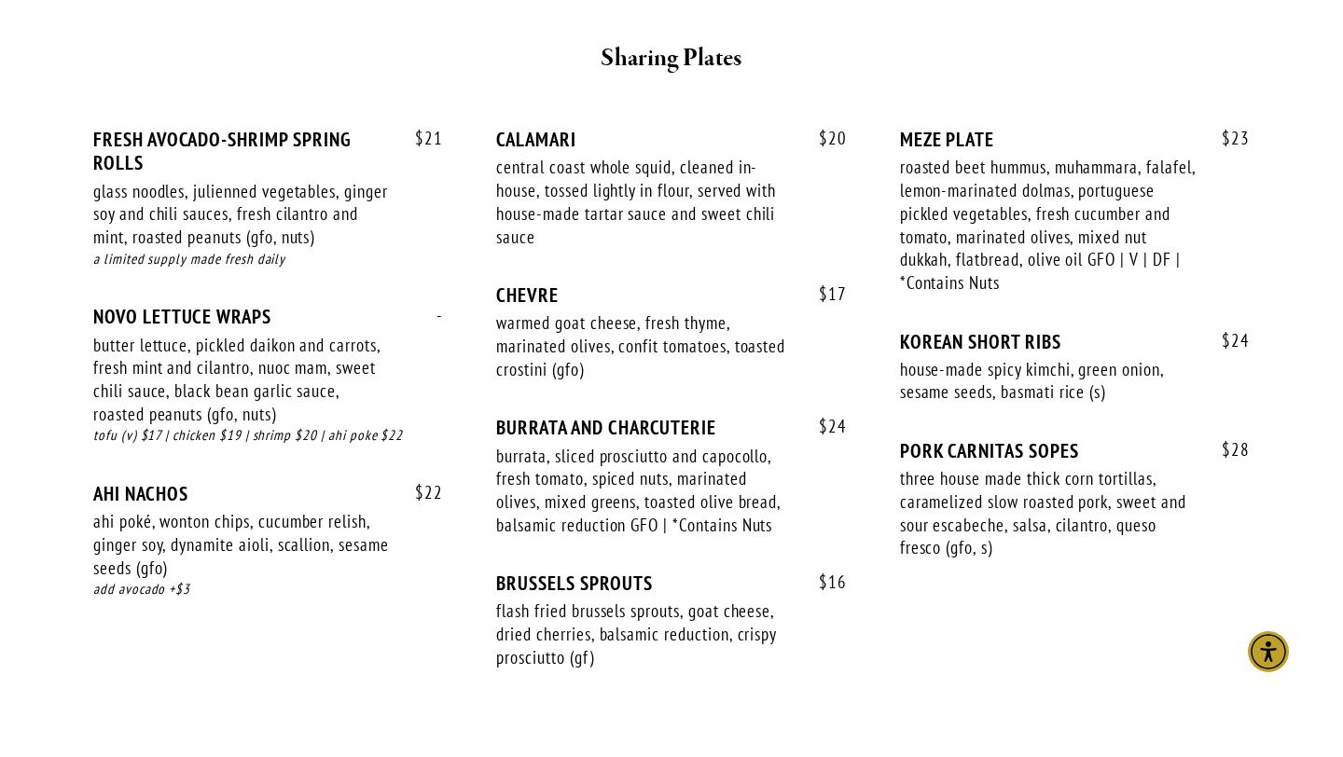
scroll to position [1189, 0]
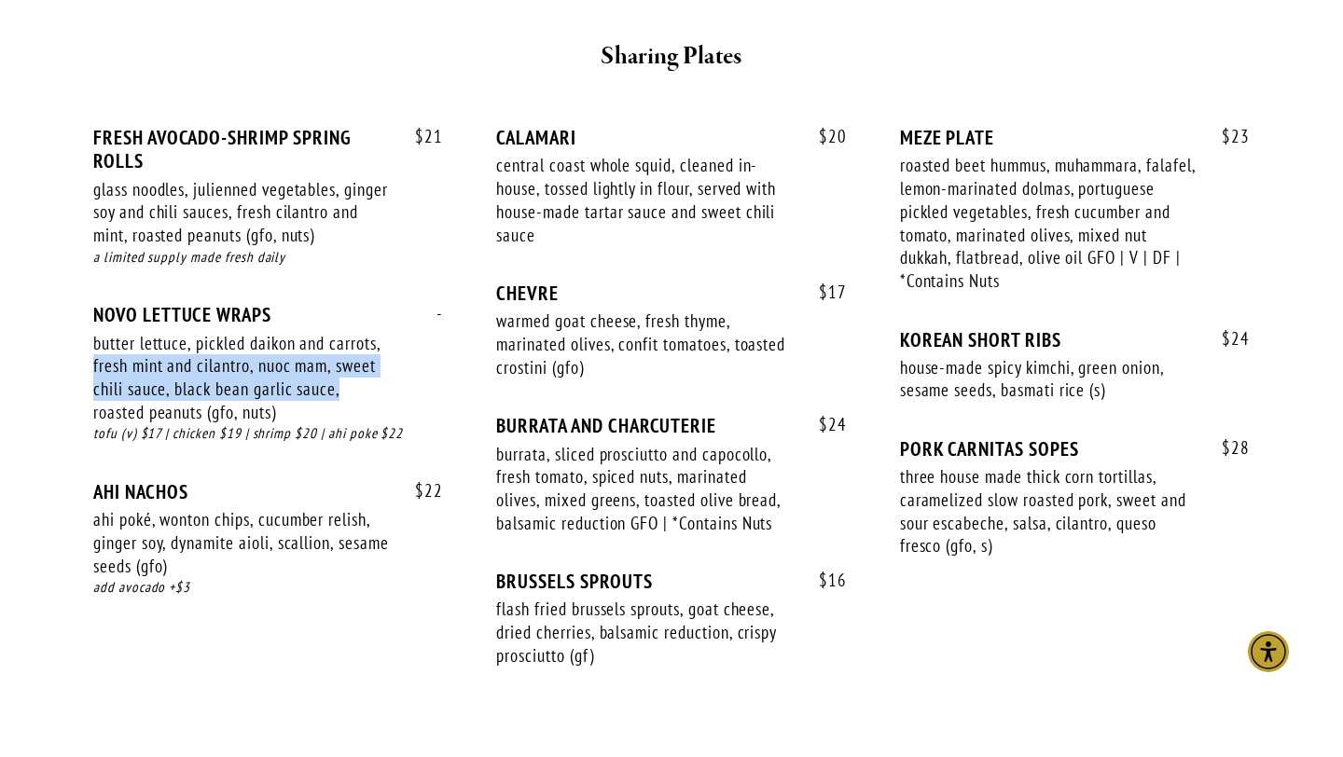
drag, startPoint x: 381, startPoint y: 384, endPoint x: 384, endPoint y: 337, distance: 47.6
click at [384, 337] on div "butter lettuce, pickled daikon and carrots, fresh mint and cilantro, nuoc mam, …" at bounding box center [241, 378] width 297 height 92
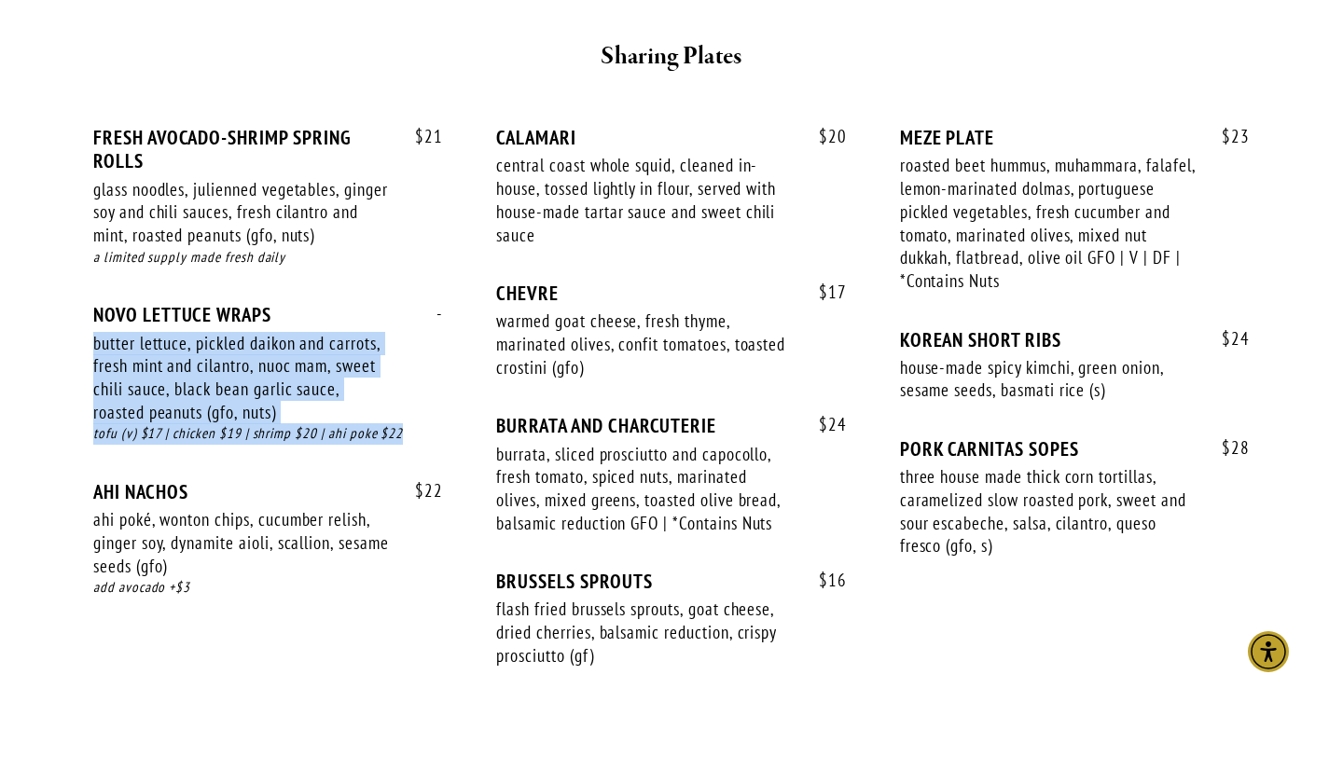
drag, startPoint x: 86, startPoint y: 331, endPoint x: 247, endPoint y: 450, distance: 200.7
click at [247, 450] on div "$ 21 FRESH AVOCADO-SHRIMP SPRING ROLLS glass noodles, julienned vegetables, gin…" at bounding box center [671, 405] width 1188 height 626
click at [247, 450] on div "- NOVO LETTUCE WRAPS butter lettuce, pickled daikon and carrots, fresh mint and…" at bounding box center [268, 391] width 350 height 177
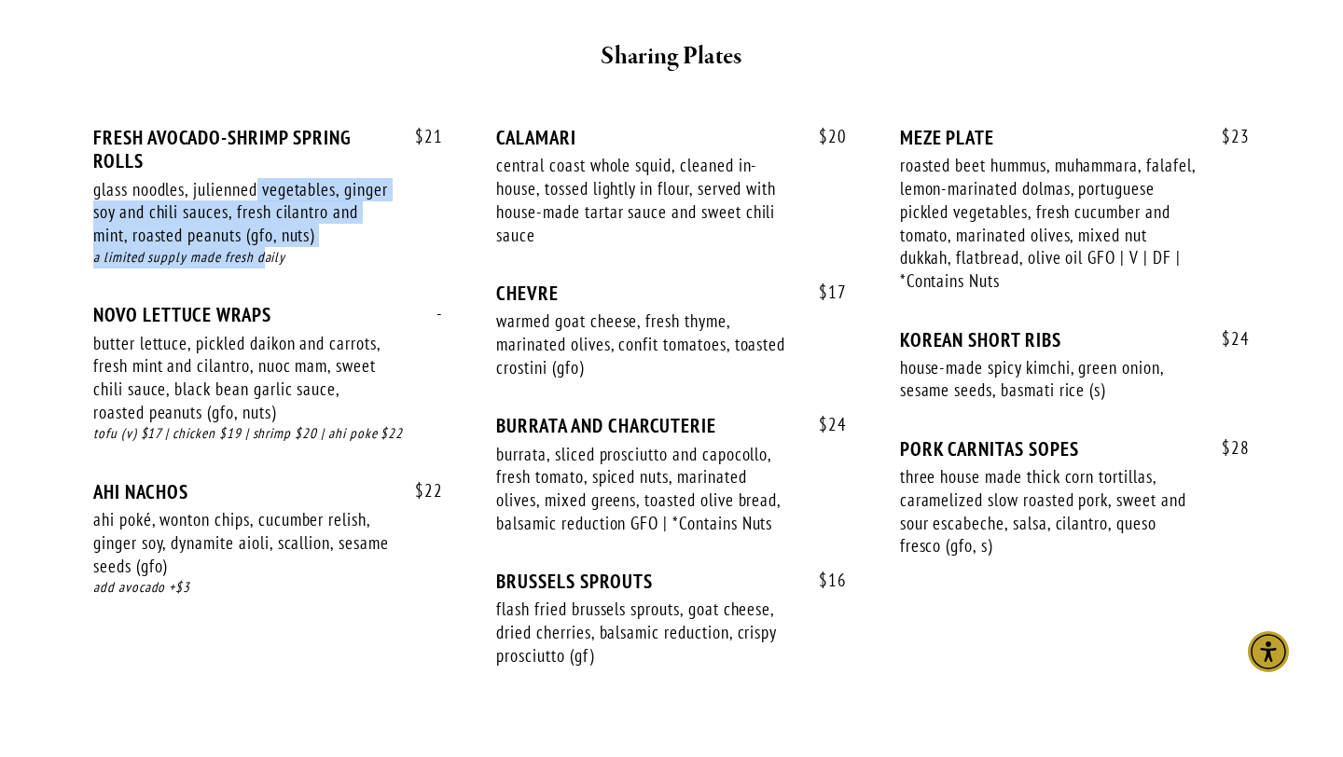
drag, startPoint x: 262, startPoint y: 200, endPoint x: 266, endPoint y: 268, distance: 68.2
click at [266, 268] on div "$ 21 FRESH AVOCADO-SHRIMP SPRING ROLLS glass noodles, julienned vegetables, gin…" at bounding box center [268, 214] width 350 height 177
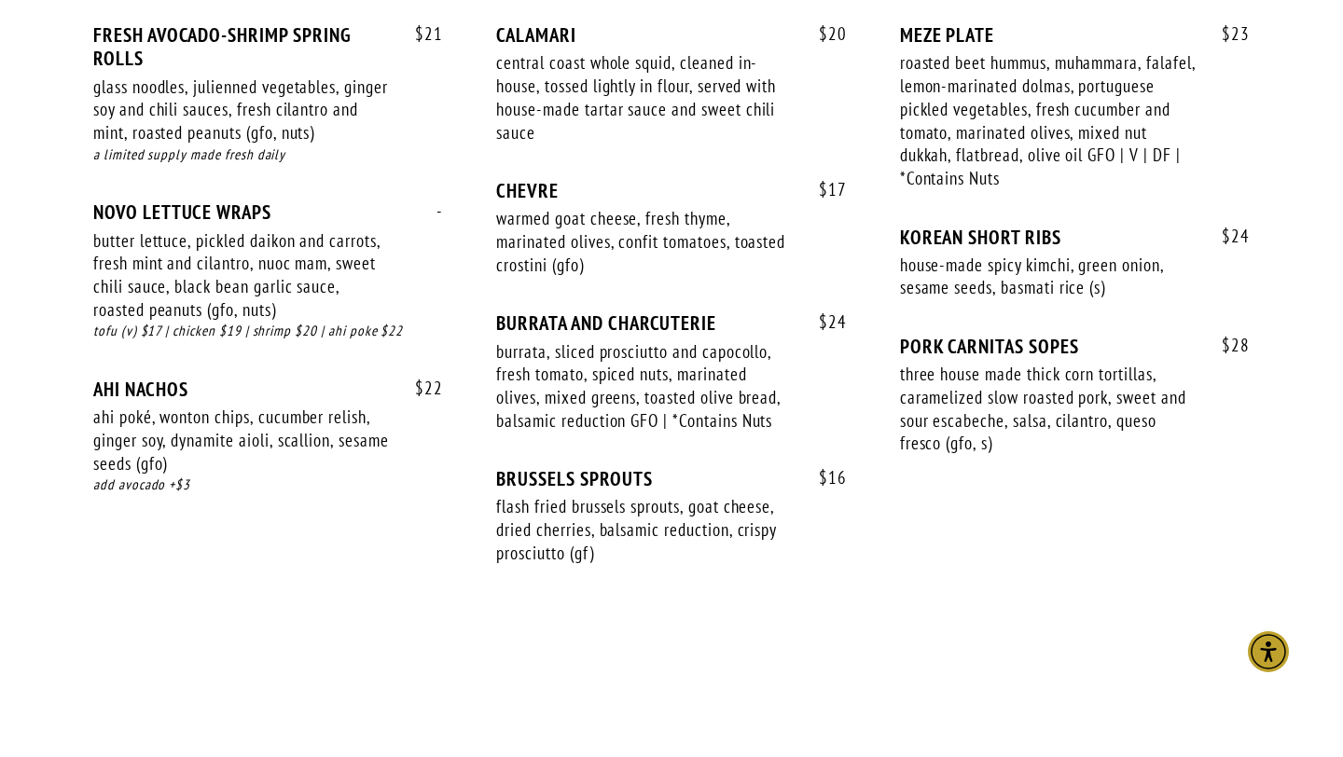
scroll to position [1293, 0]
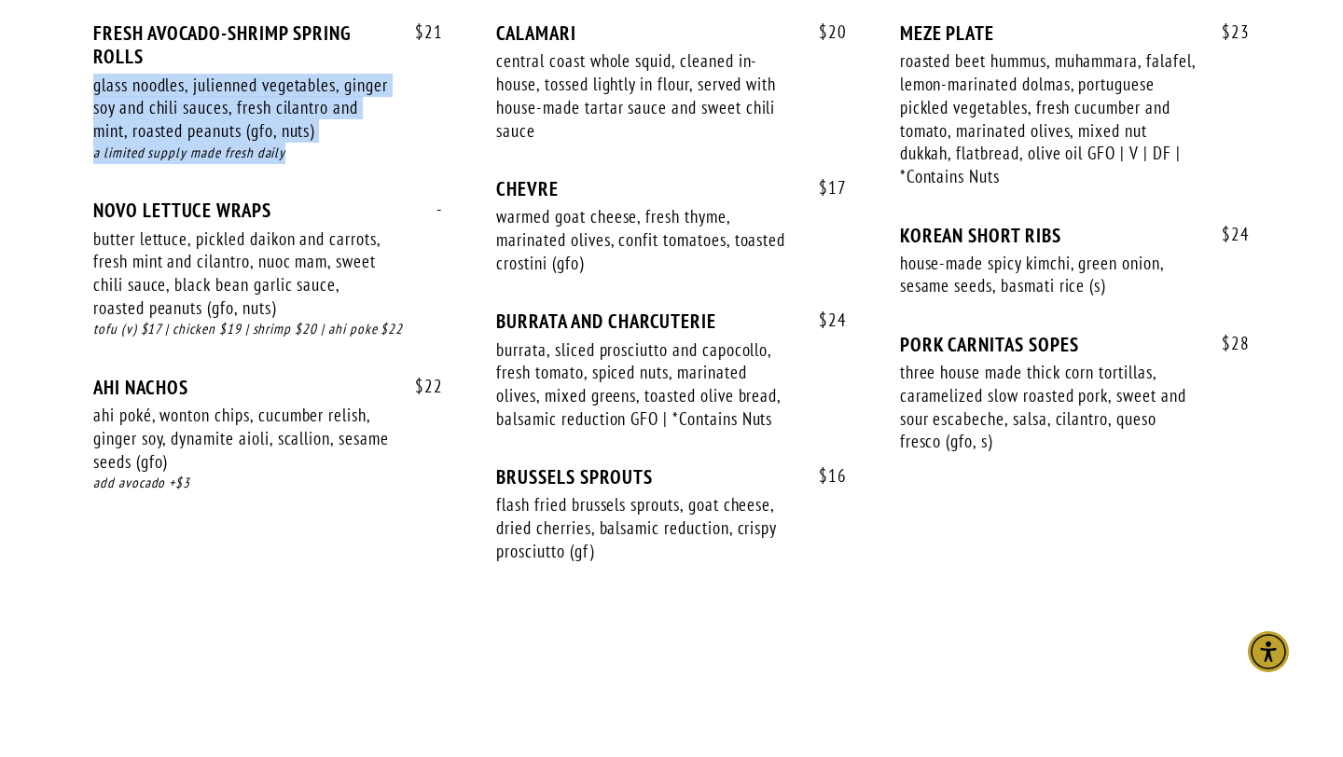
drag, startPoint x: 328, startPoint y: 178, endPoint x: 78, endPoint y: 88, distance: 265.8
click at [78, 88] on div "$ 21 FRESH AVOCADO-SHRIMP SPRING ROLLS glass noodles, julienned vegetables, gin…" at bounding box center [671, 301] width 1188 height 626
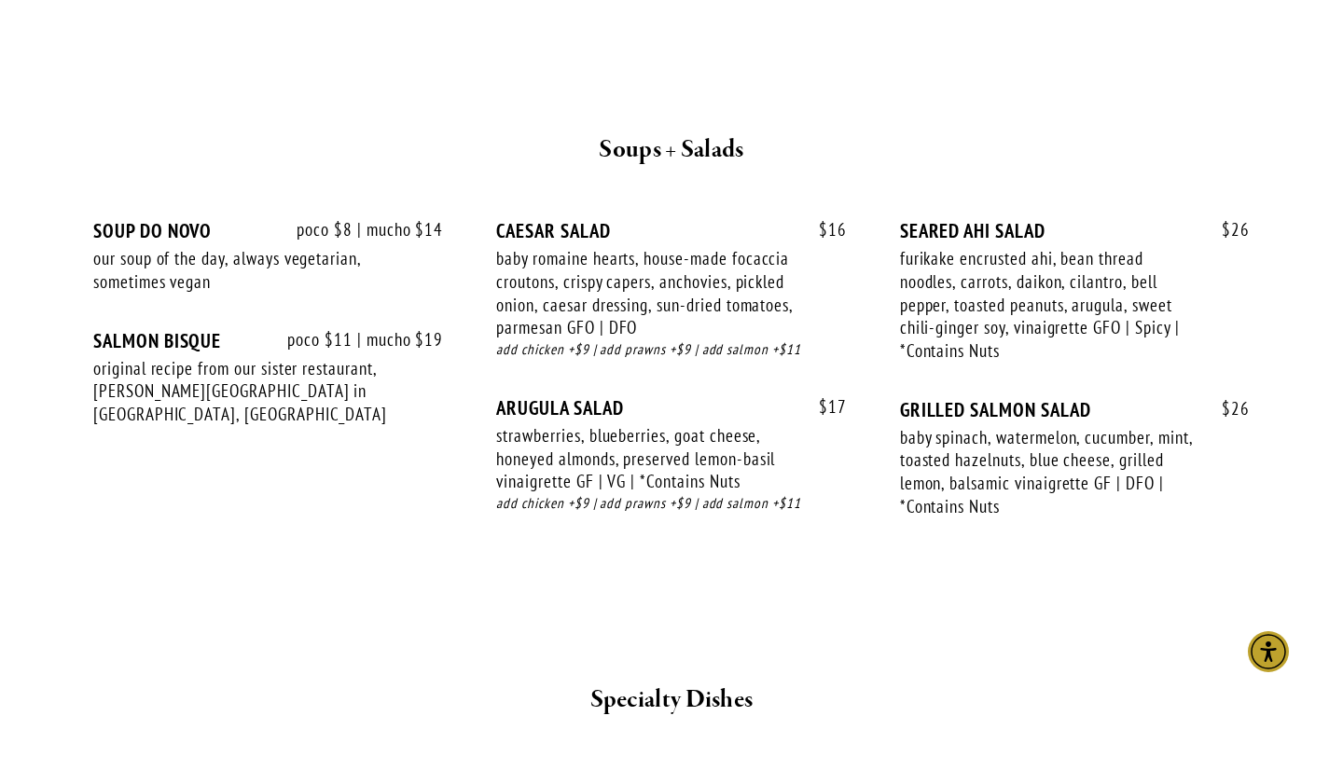
scroll to position [1909, 0]
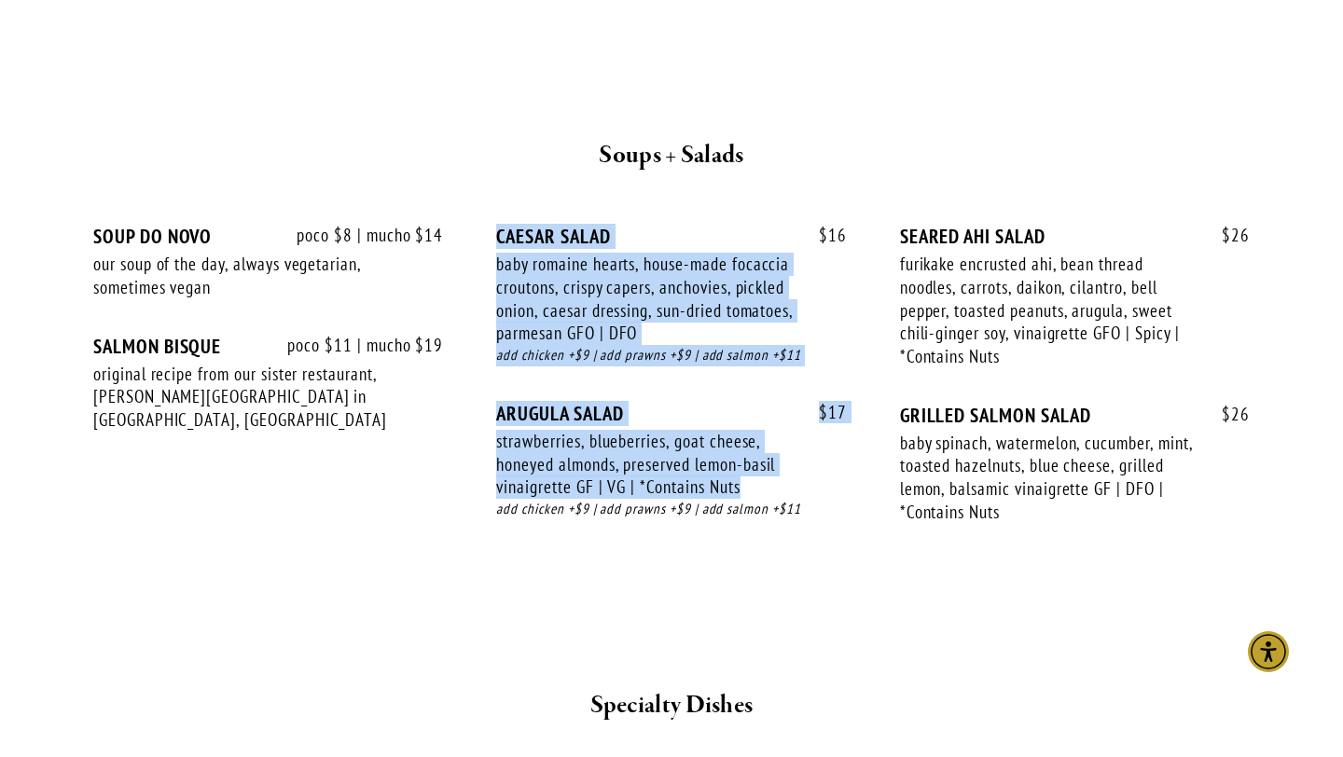
drag, startPoint x: 741, startPoint y: 485, endPoint x: 681, endPoint y: 198, distance: 293.5
click at [681, 198] on div "poco $8 | mucho $14 SOUP DO NOVO our soup of the day, always vegetarian, someti…" at bounding box center [671, 382] width 1188 height 383
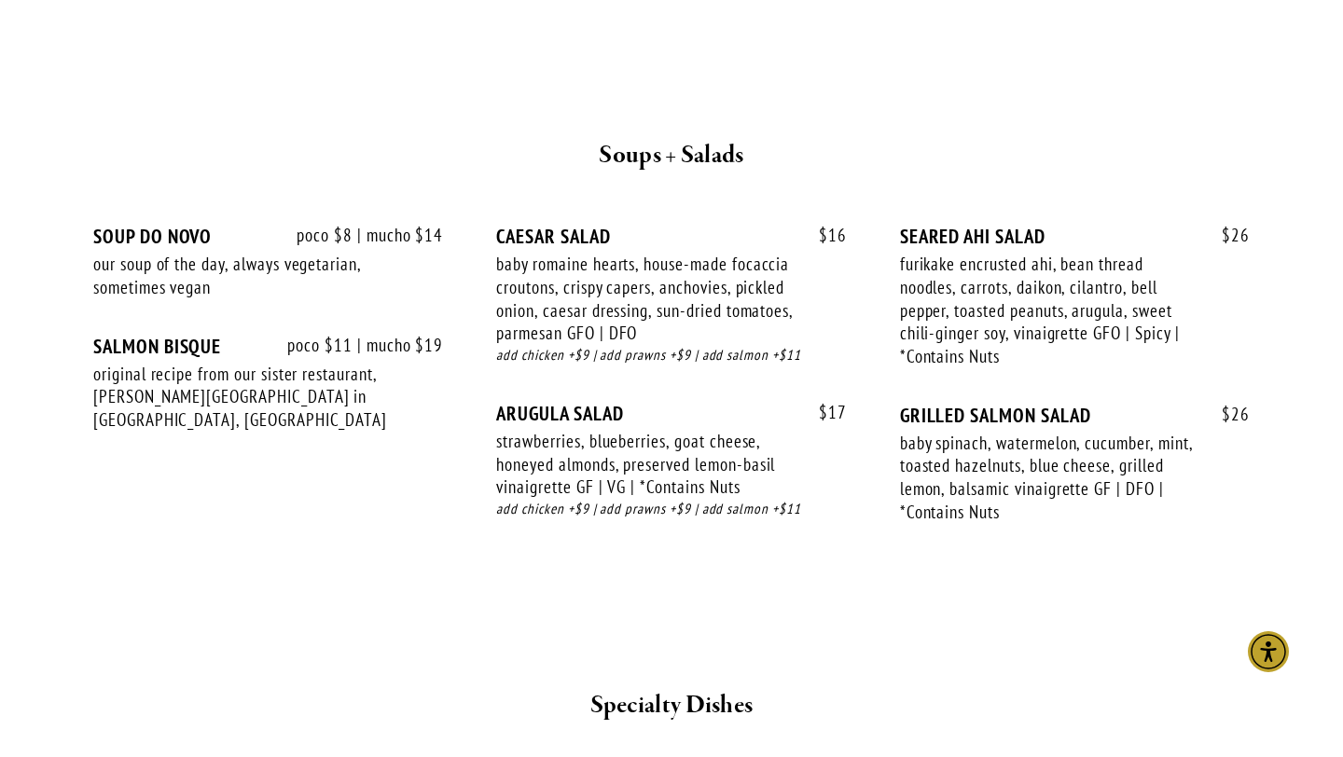
click at [679, 200] on div "poco $8 | mucho $14 SOUP DO NOVO our soup of the day, always vegetarian, someti…" at bounding box center [671, 382] width 1188 height 383
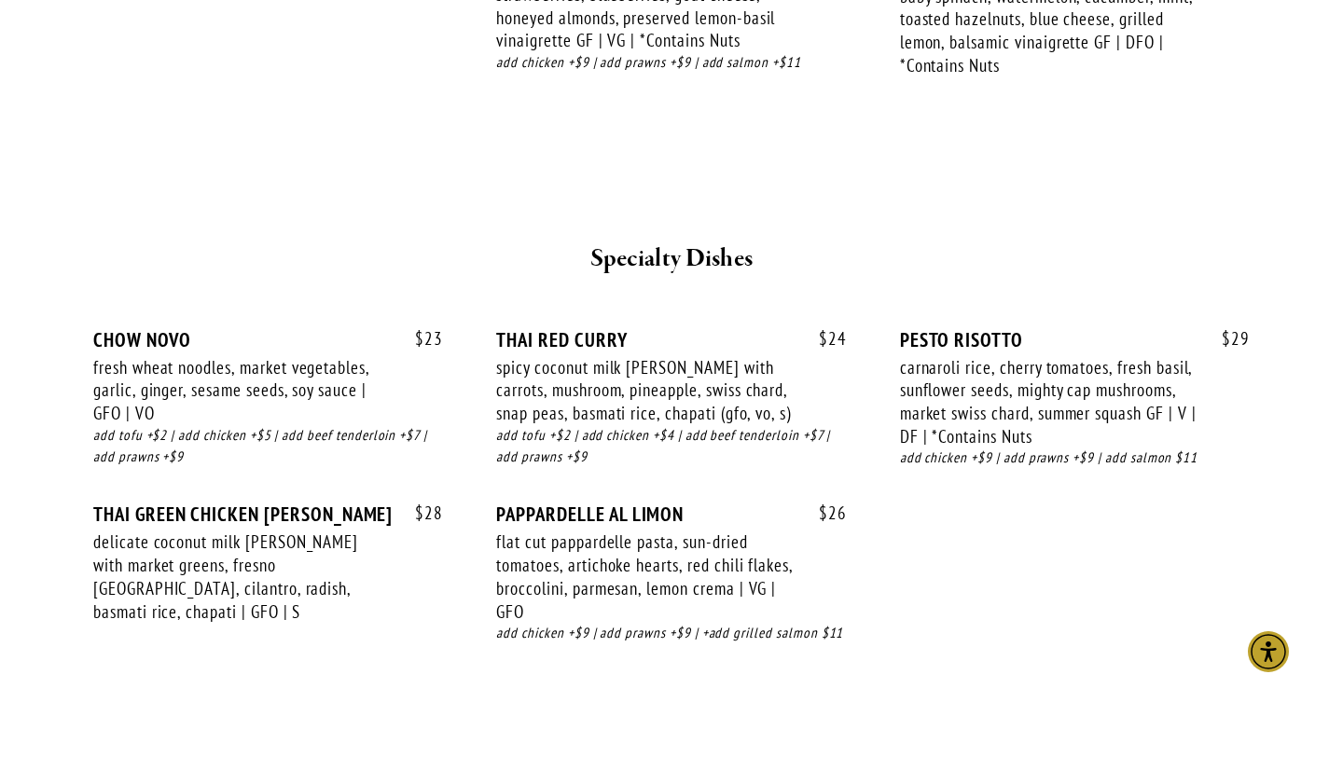
scroll to position [2358, 0]
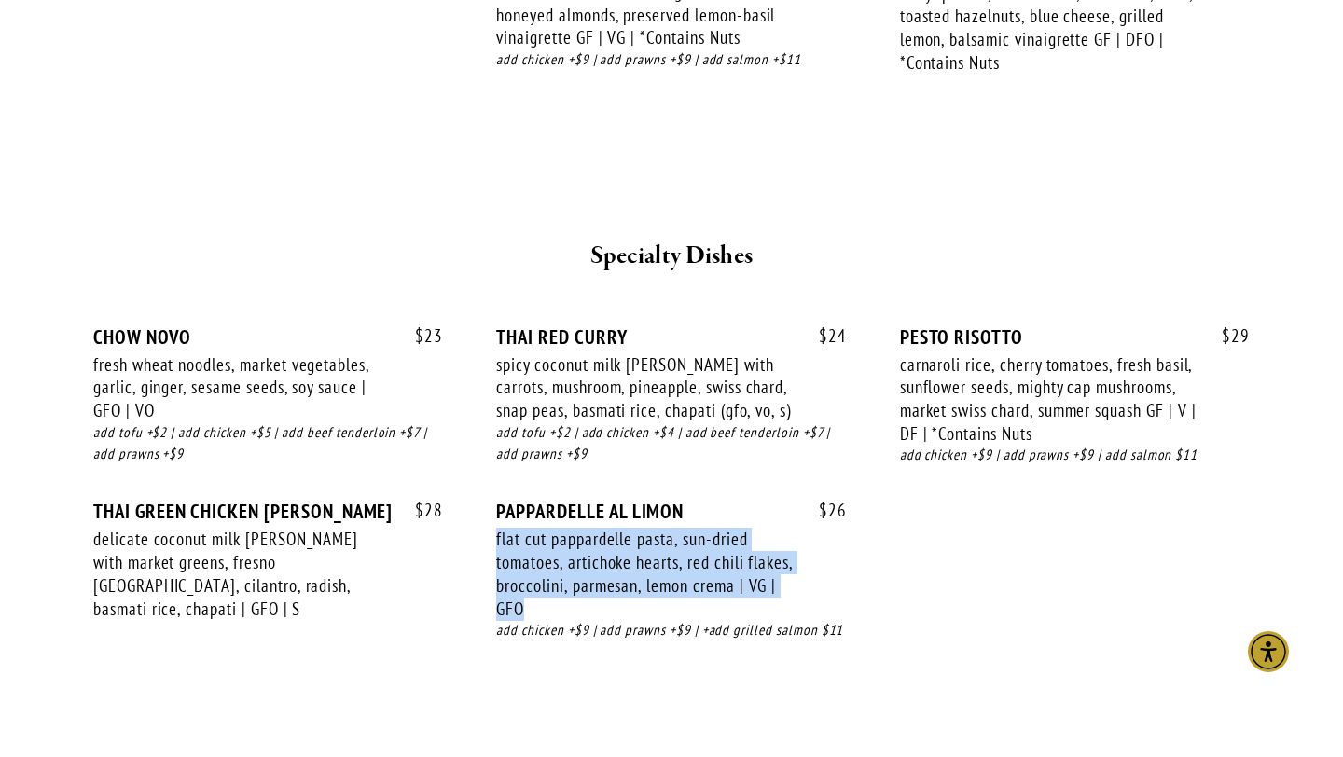
drag, startPoint x: 781, startPoint y: 613, endPoint x: 785, endPoint y: 517, distance: 96.1
click at [784, 517] on div "$ 26 PAPPARDELLE [PERSON_NAME] flat cut pappardelle pasta, sun-dried tomatoes, …" at bounding box center [671, 588] width 350 height 177
click at [785, 517] on div "PAPPARDELLE AL LIMON" at bounding box center [671, 511] width 350 height 23
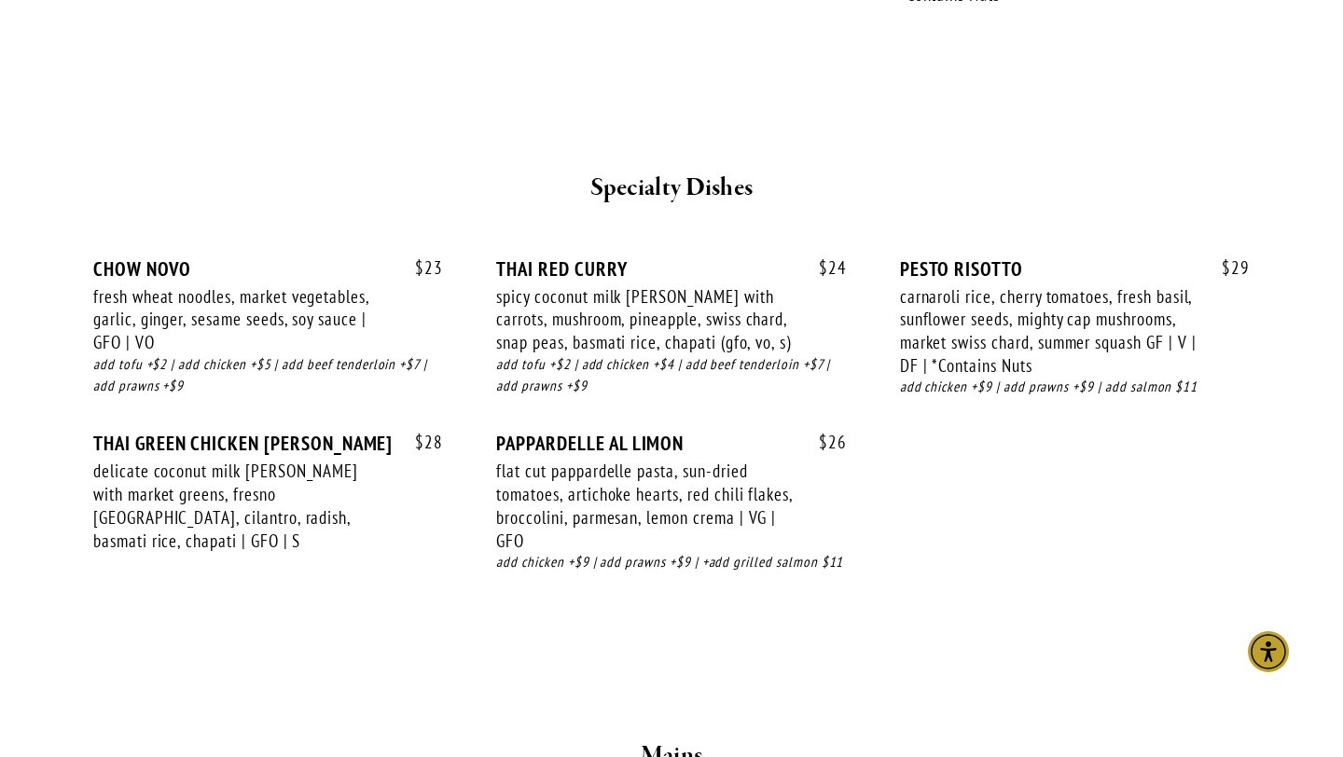
scroll to position [2430, 0]
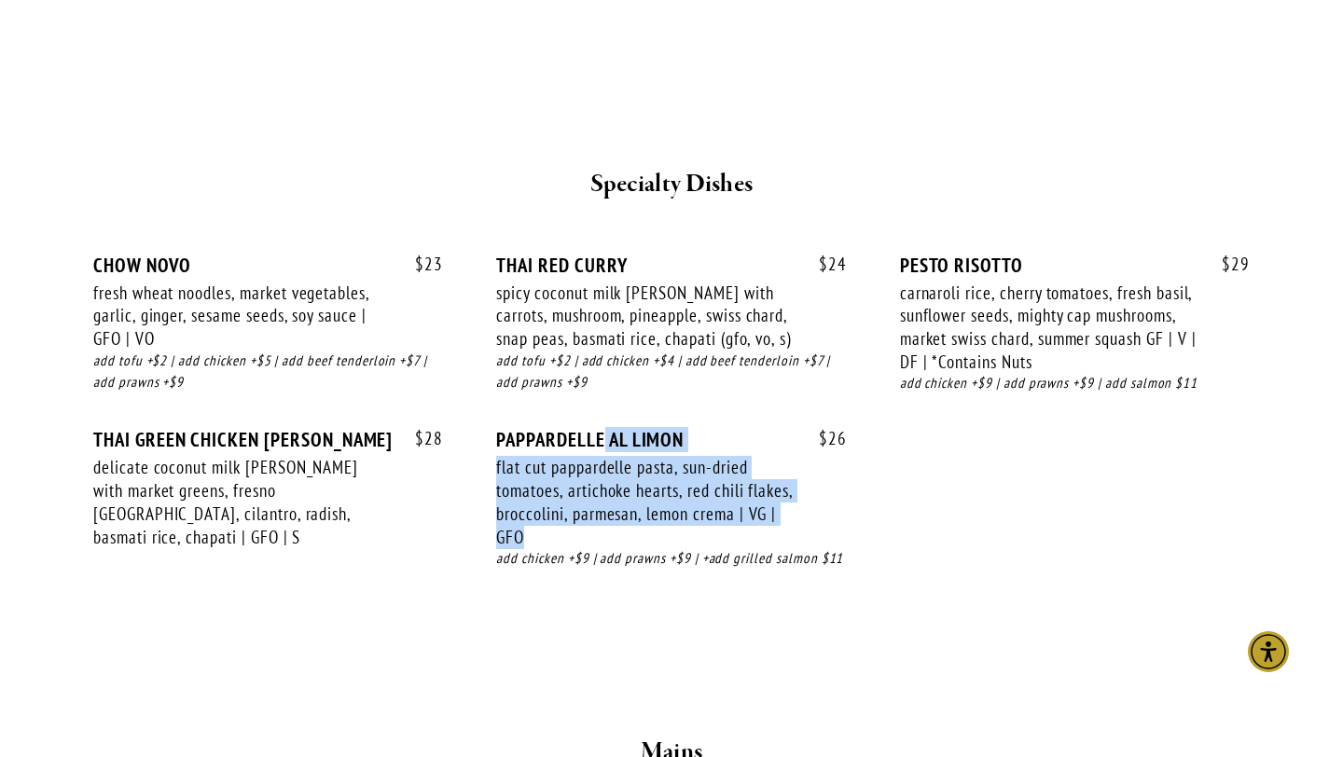
drag, startPoint x: 628, startPoint y: 534, endPoint x: 601, endPoint y: 451, distance: 87.0
click at [601, 451] on div "$ 26 PAPPARDELLE [PERSON_NAME] flat cut pappardelle pasta, sun-dried tomatoes, …" at bounding box center [671, 516] width 350 height 177
click at [652, 518] on div "flat cut pappardelle pasta, sun-dried tomatoes, artichoke hearts, red chili fla…" at bounding box center [644, 502] width 297 height 92
drag, startPoint x: 689, startPoint y: 558, endPoint x: 752, endPoint y: 451, distance: 123.8
click at [752, 451] on div "$ 26 PAPPARDELLE [PERSON_NAME] flat cut pappardelle pasta, sun-dried tomatoes, …" at bounding box center [671, 516] width 350 height 177
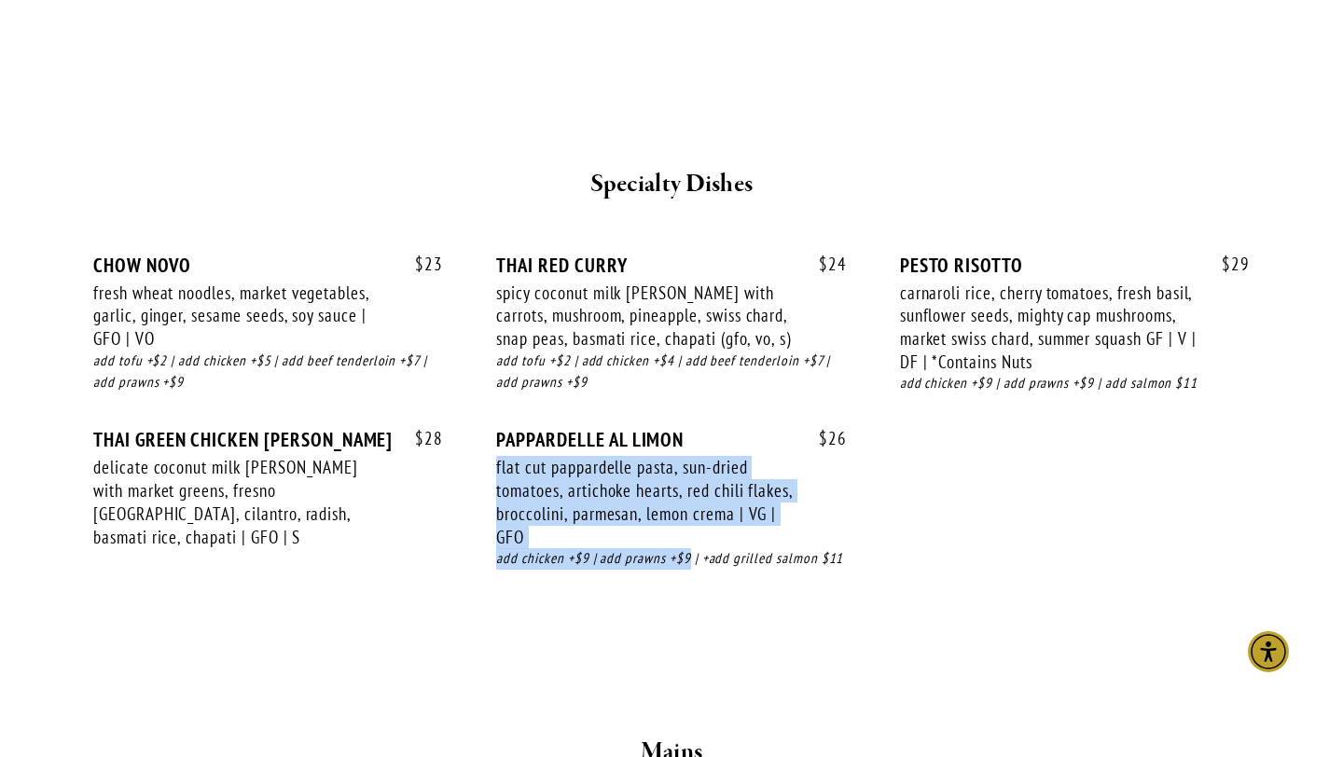
click at [752, 451] on div "$ 26 PAPPARDELLE [PERSON_NAME] flat cut pappardelle pasta, sun-dried tomatoes, …" at bounding box center [671, 516] width 350 height 177
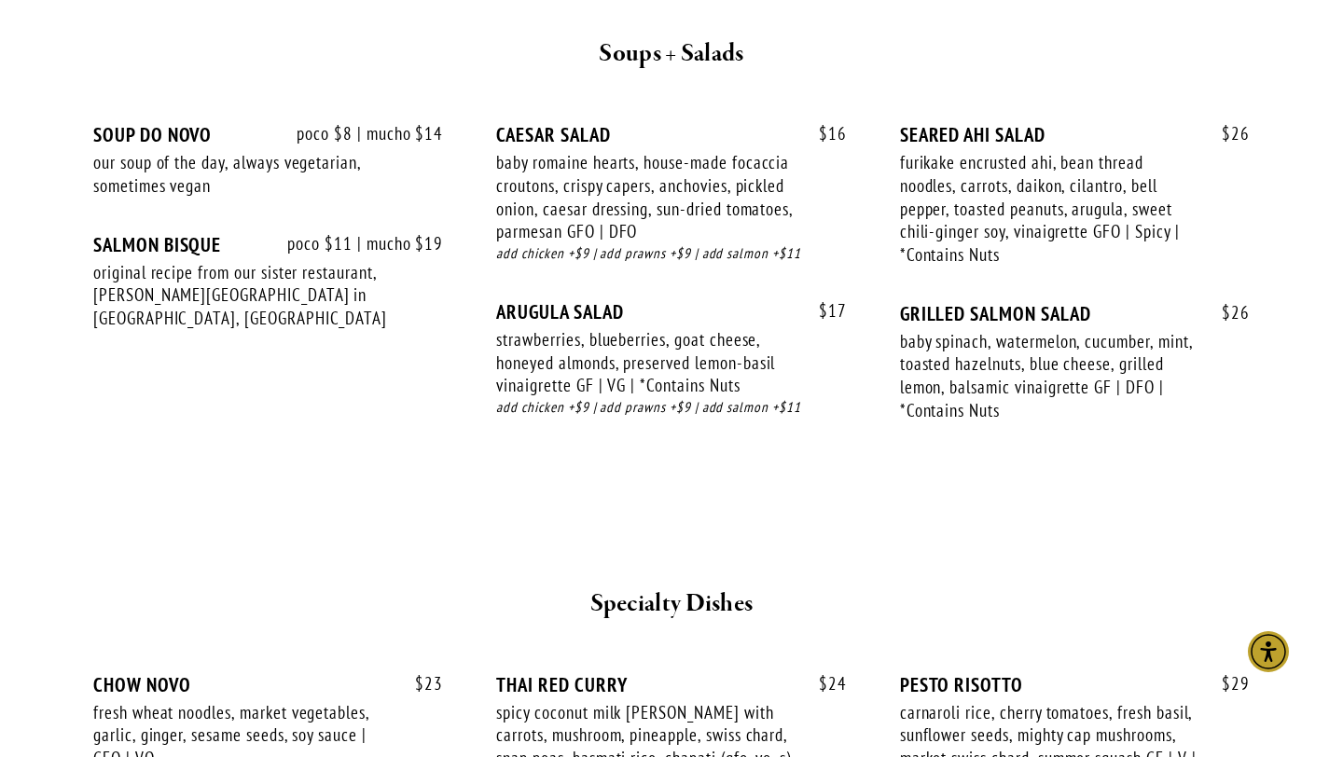
scroll to position [2013, 0]
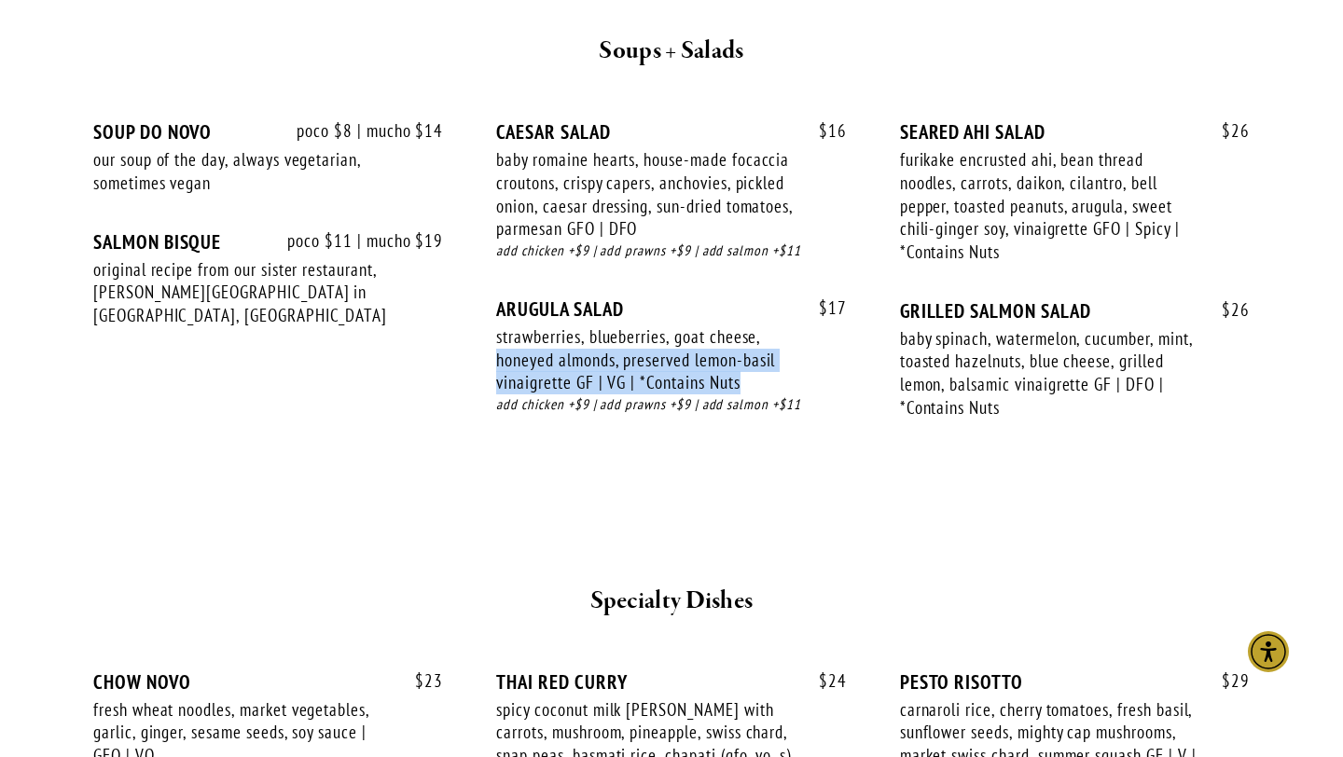
drag, startPoint x: 766, startPoint y: 379, endPoint x: 786, endPoint y: 331, distance: 51.8
click at [786, 331] on div "strawberries, blueberries, goat cheese, honeyed almonds, preserved lemon-basil …" at bounding box center [644, 359] width 297 height 69
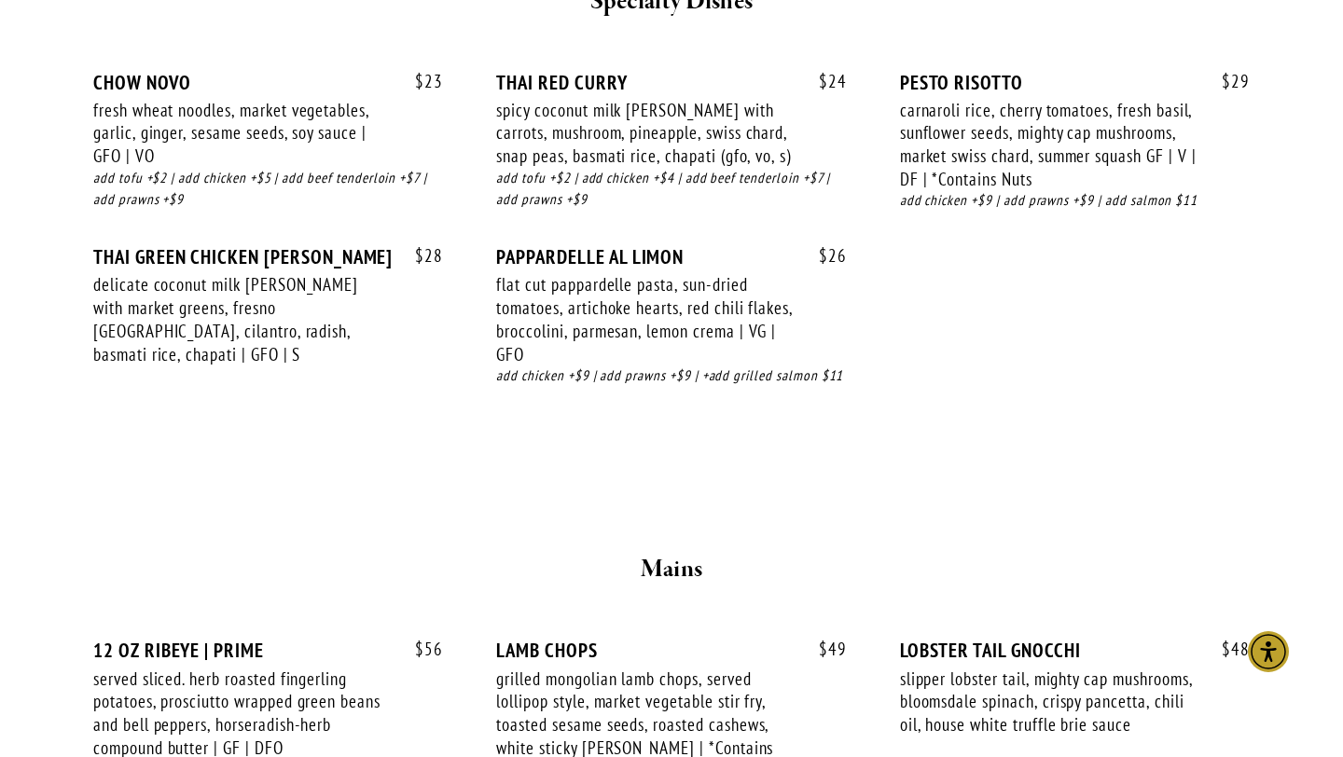
scroll to position [2601, 0]
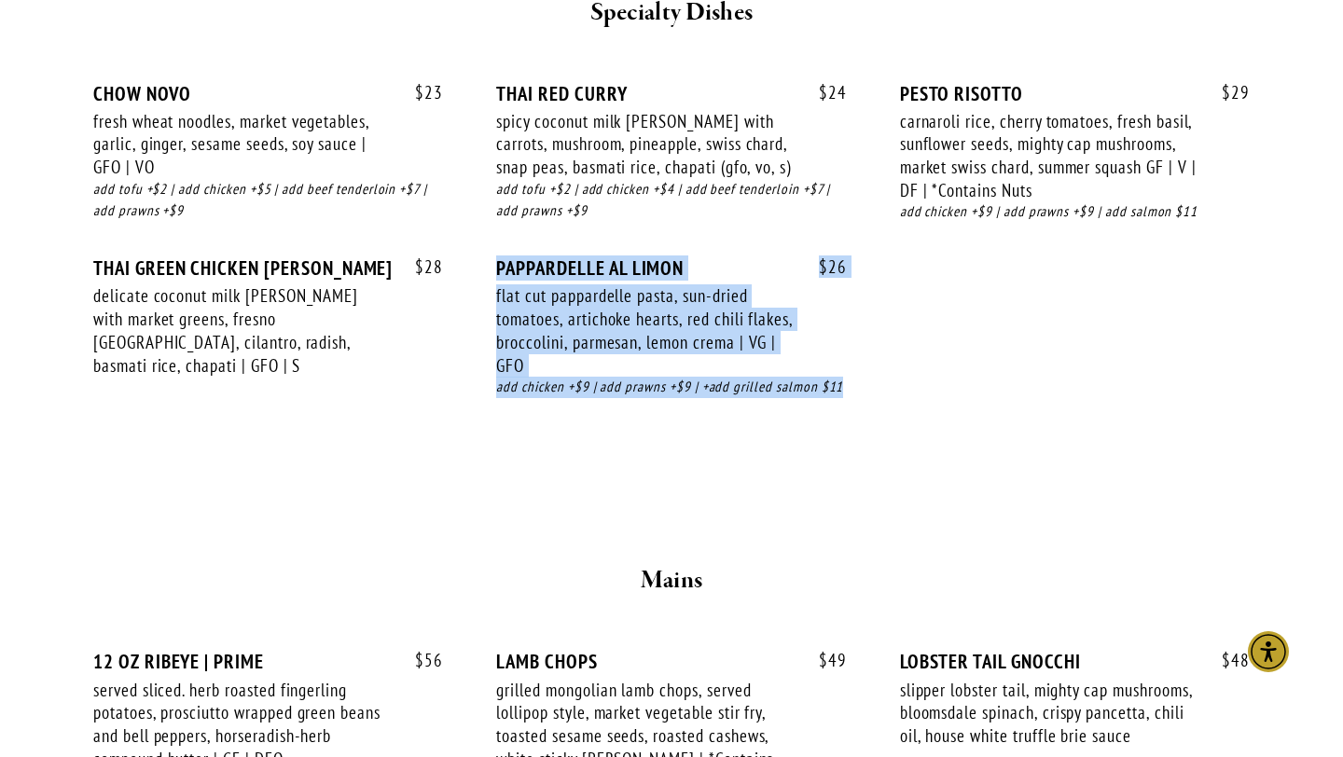
drag, startPoint x: 751, startPoint y: 400, endPoint x: 630, endPoint y: 238, distance: 202.0
click at [629, 238] on div "$ 23 CHOW NOVO fresh wheat noodles, market vegetables, garlic, ginger, sesame s…" at bounding box center [671, 258] width 1156 height 352
click at [630, 237] on div "$ 24 THAI RED [PERSON_NAME] spicy coconut milk [PERSON_NAME] with carrots, mush…" at bounding box center [671, 169] width 350 height 175
drag, startPoint x: 630, startPoint y: 237, endPoint x: 640, endPoint y: 414, distance: 177.4
click at [640, 414] on div "$ 23 CHOW NOVO fresh wheat noodles, market vegetables, garlic, ginger, sesame s…" at bounding box center [671, 258] width 1156 height 352
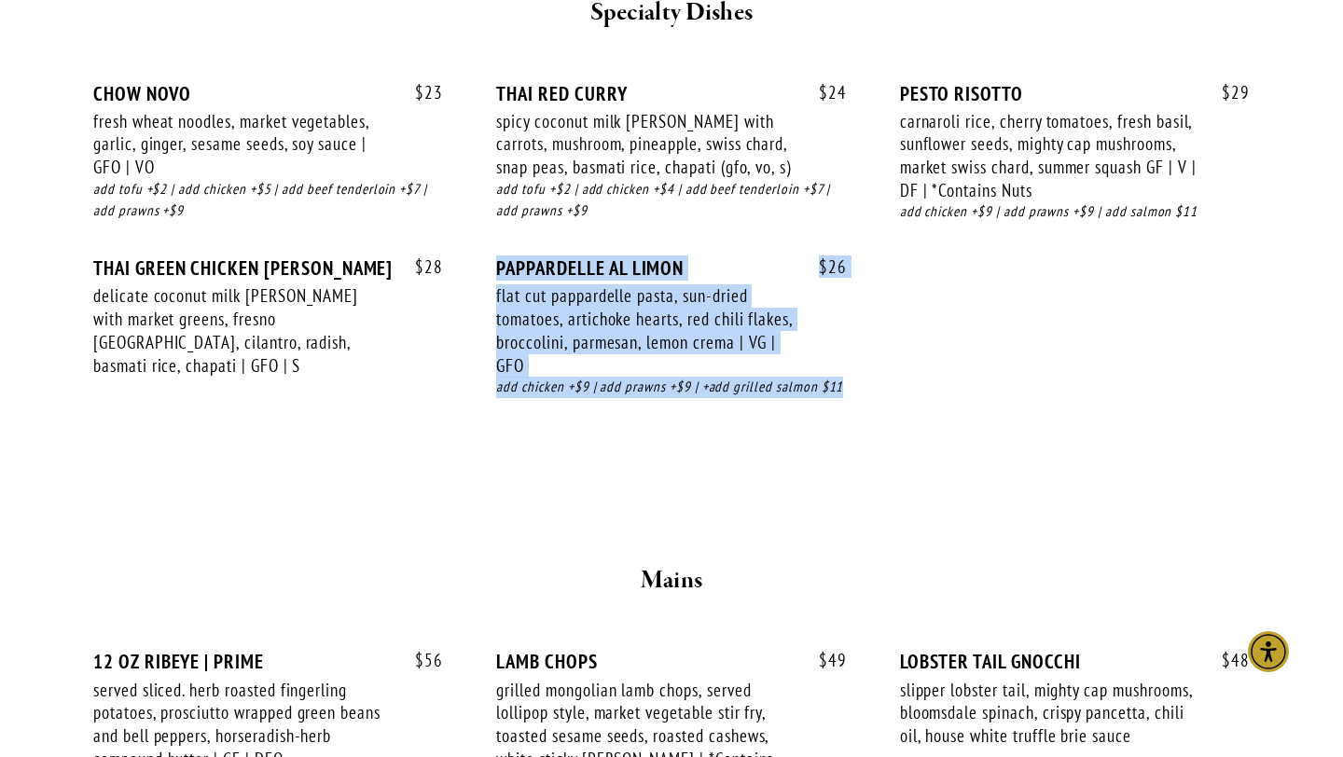
click at [640, 414] on div "$ 26 PAPPARDELLE [PERSON_NAME] flat cut pappardelle pasta, sun-dried tomatoes, …" at bounding box center [671, 344] width 350 height 177
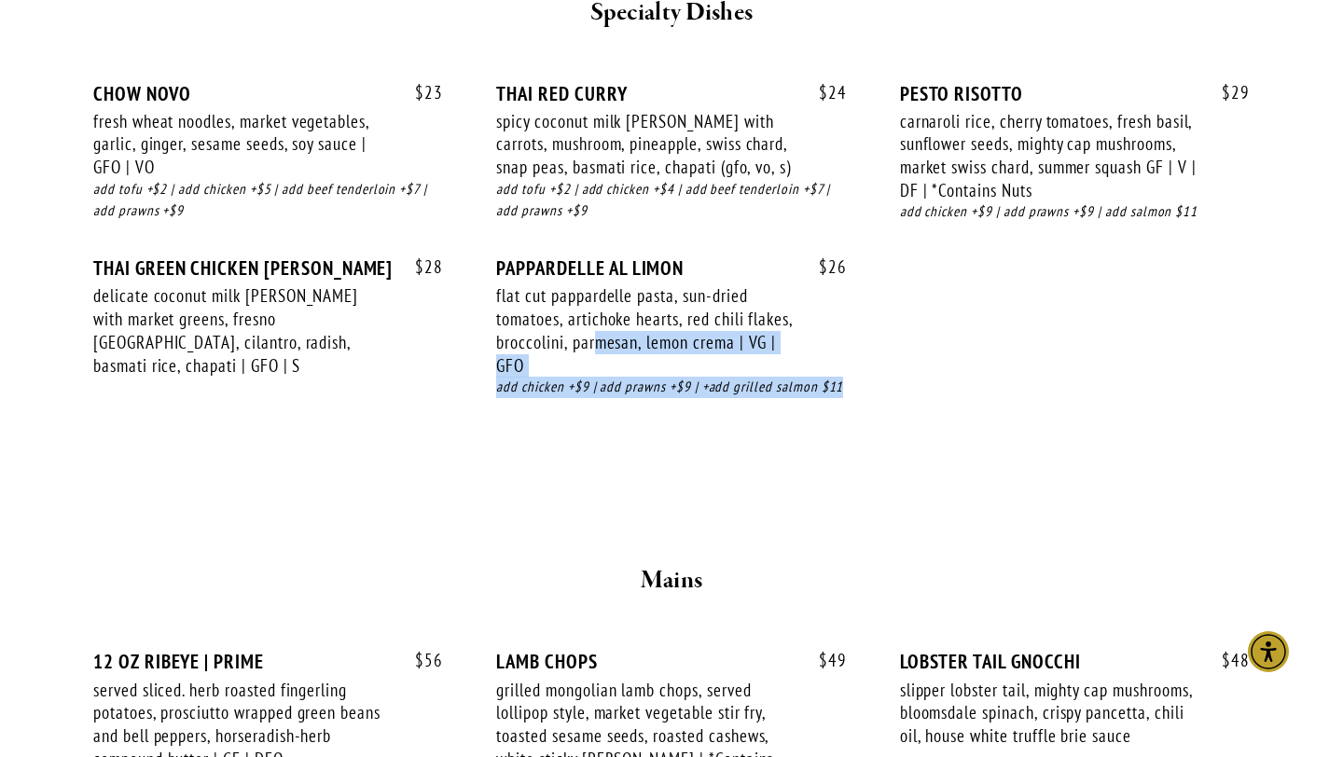
drag, startPoint x: 640, startPoint y: 414, endPoint x: 648, endPoint y: 343, distance: 71.4
click at [648, 343] on div "$ 26 PAPPARDELLE [PERSON_NAME] flat cut pappardelle pasta, sun-dried tomatoes, …" at bounding box center [671, 344] width 350 height 177
click at [648, 343] on div "flat cut pappardelle pasta, sun-dried tomatoes, artichoke hearts, red chili fla…" at bounding box center [644, 330] width 297 height 92
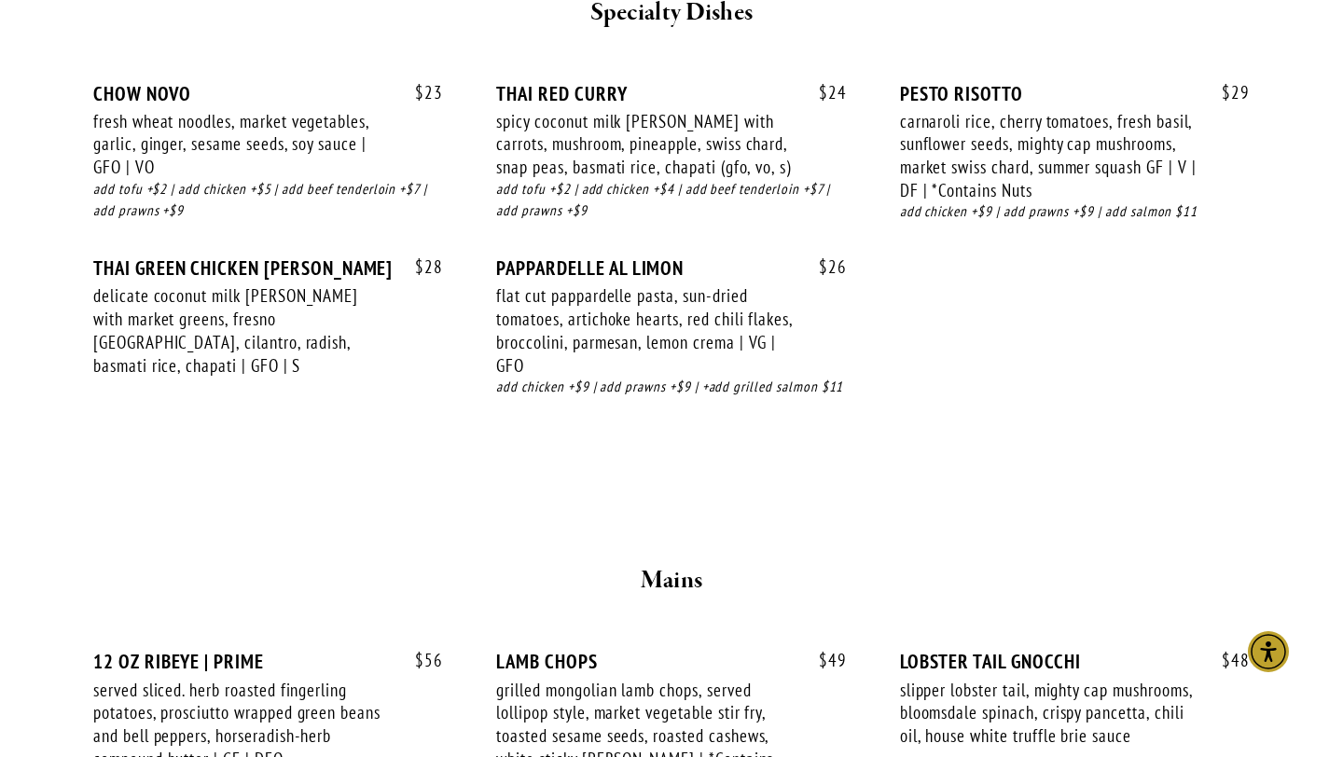
click at [648, 343] on div "flat cut pappardelle pasta, sun-dried tomatoes, artichoke hearts, red chili fla…" at bounding box center [644, 330] width 297 height 92
click at [636, 364] on div "flat cut pappardelle pasta, sun-dried tomatoes, artichoke hearts, red chili fla…" at bounding box center [644, 330] width 297 height 92
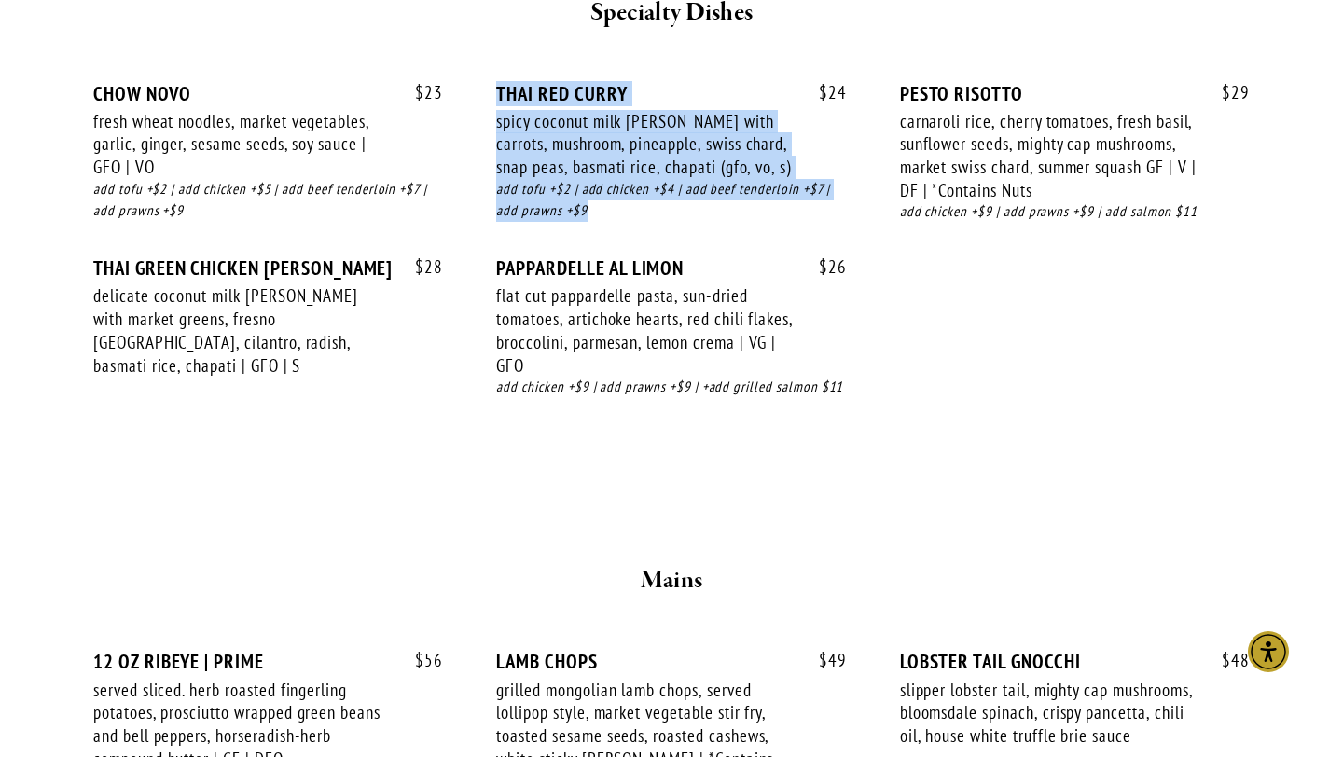
drag, startPoint x: 647, startPoint y: 208, endPoint x: 486, endPoint y: 88, distance: 201.2
click at [486, 88] on div "$ 23 CHOW NOVO fresh wheat noodles, market vegetables, garlic, ginger, sesame s…" at bounding box center [671, 258] width 1156 height 352
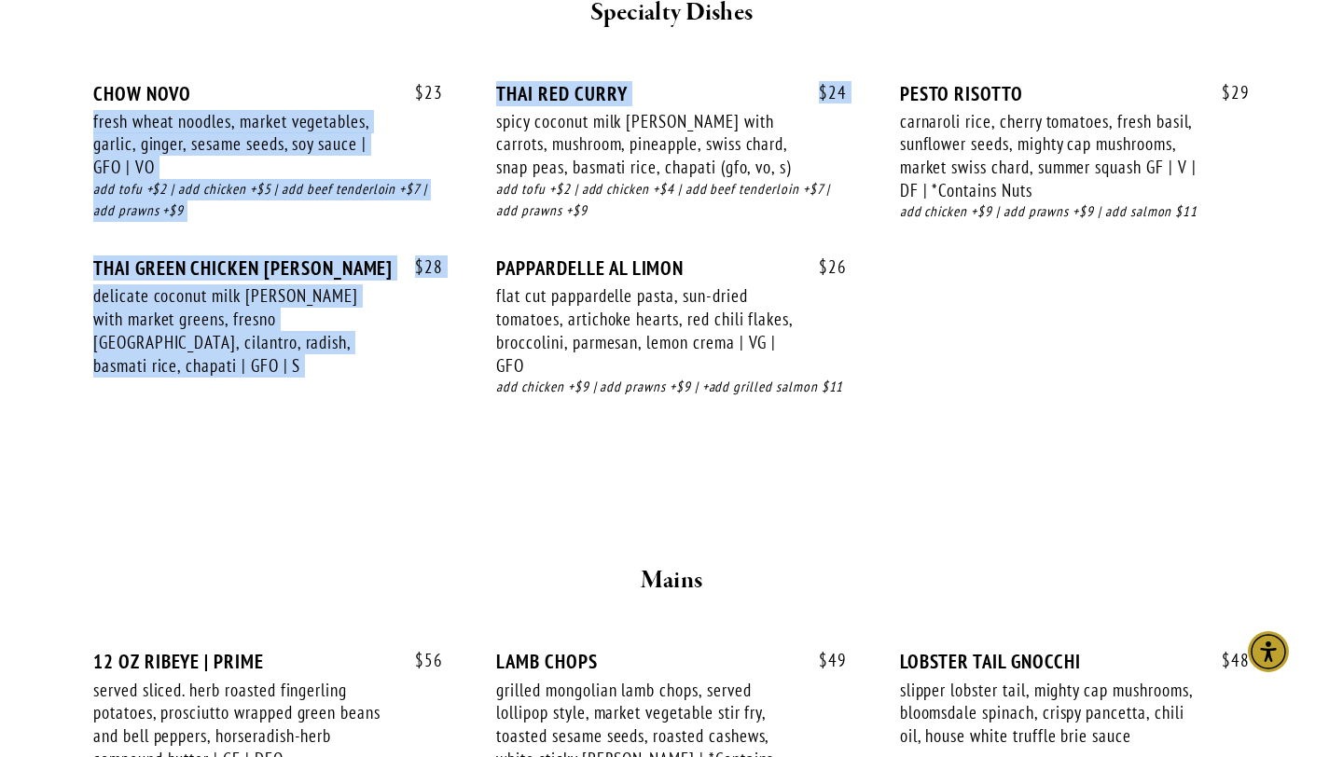
drag, startPoint x: 449, startPoint y: 88, endPoint x: 475, endPoint y: 118, distance: 39.8
click at [475, 118] on div "$ 23 CHOW NOVO fresh wheat noodles, market vegetables, garlic, ginger, sesame s…" at bounding box center [671, 258] width 1156 height 352
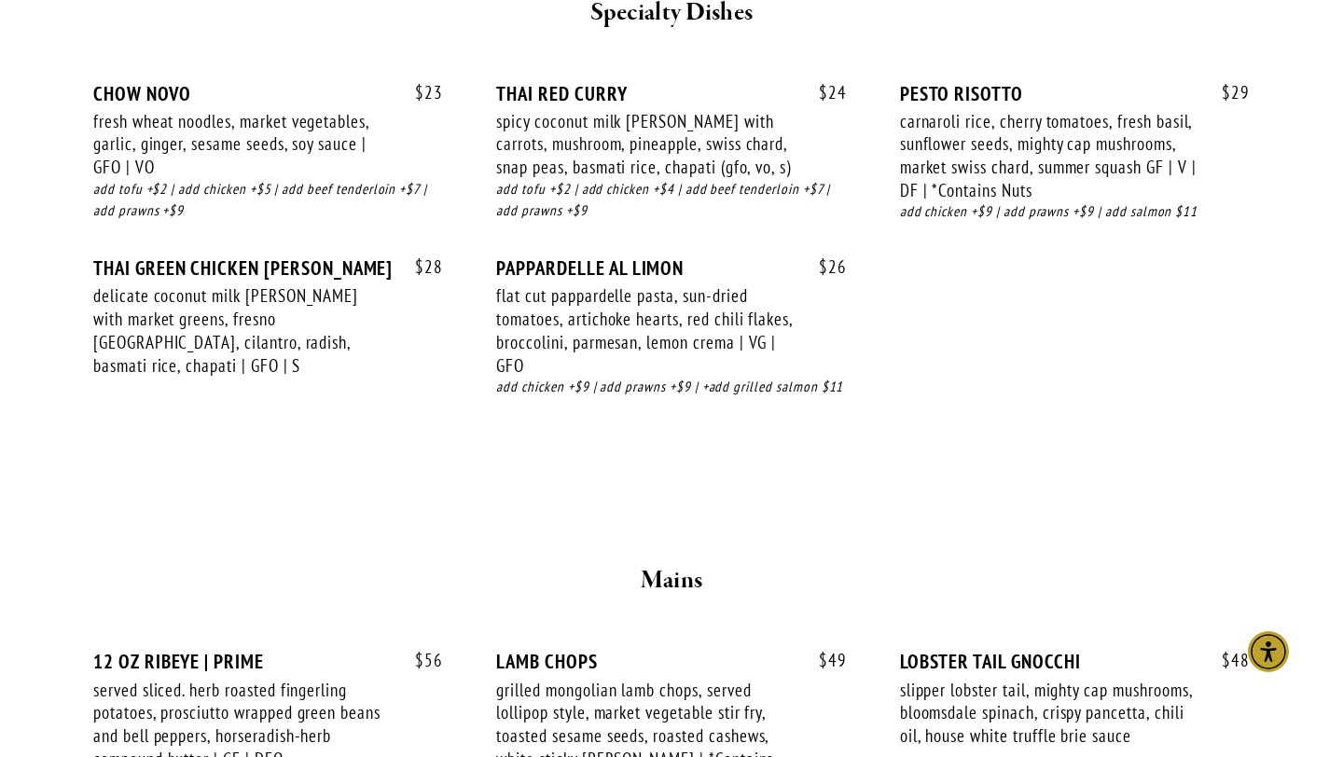
click at [670, 277] on div "PAPPARDELLE AL LIMON" at bounding box center [671, 267] width 350 height 23
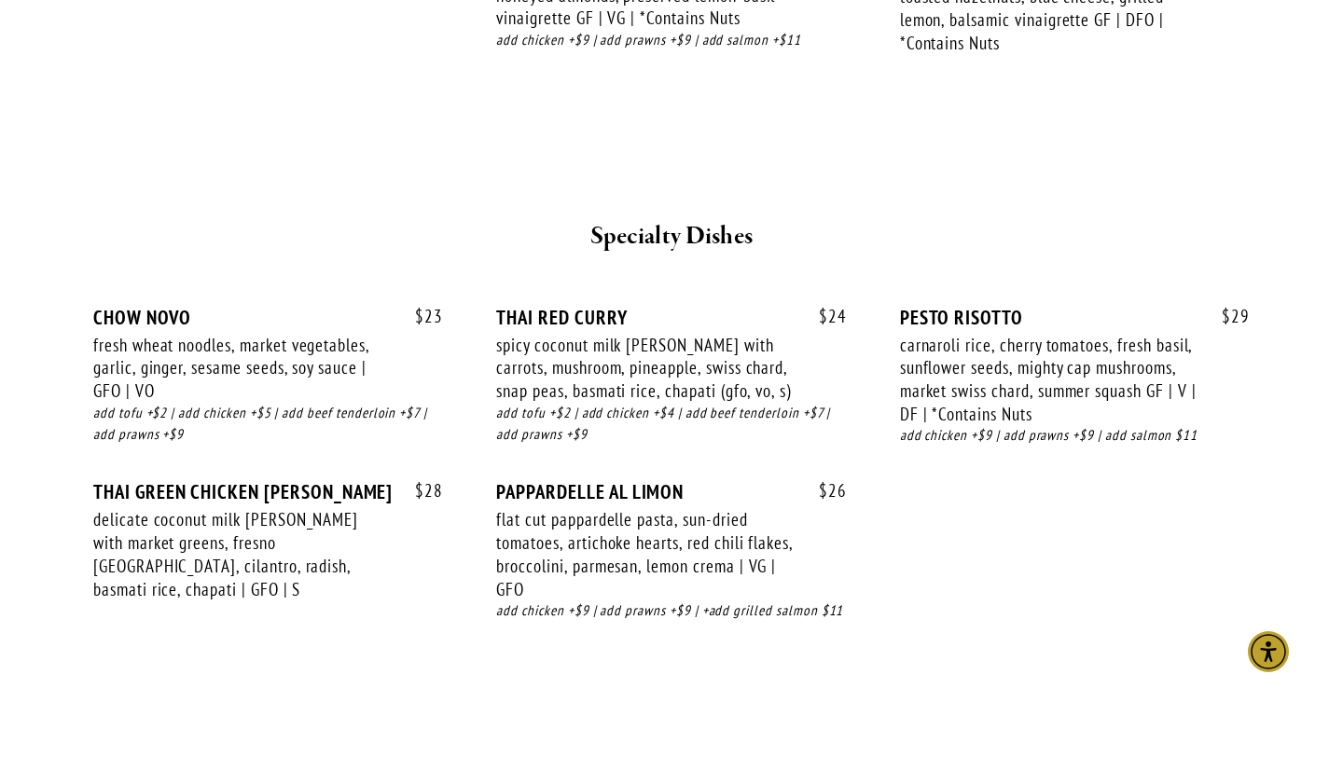
scroll to position [2380, 0]
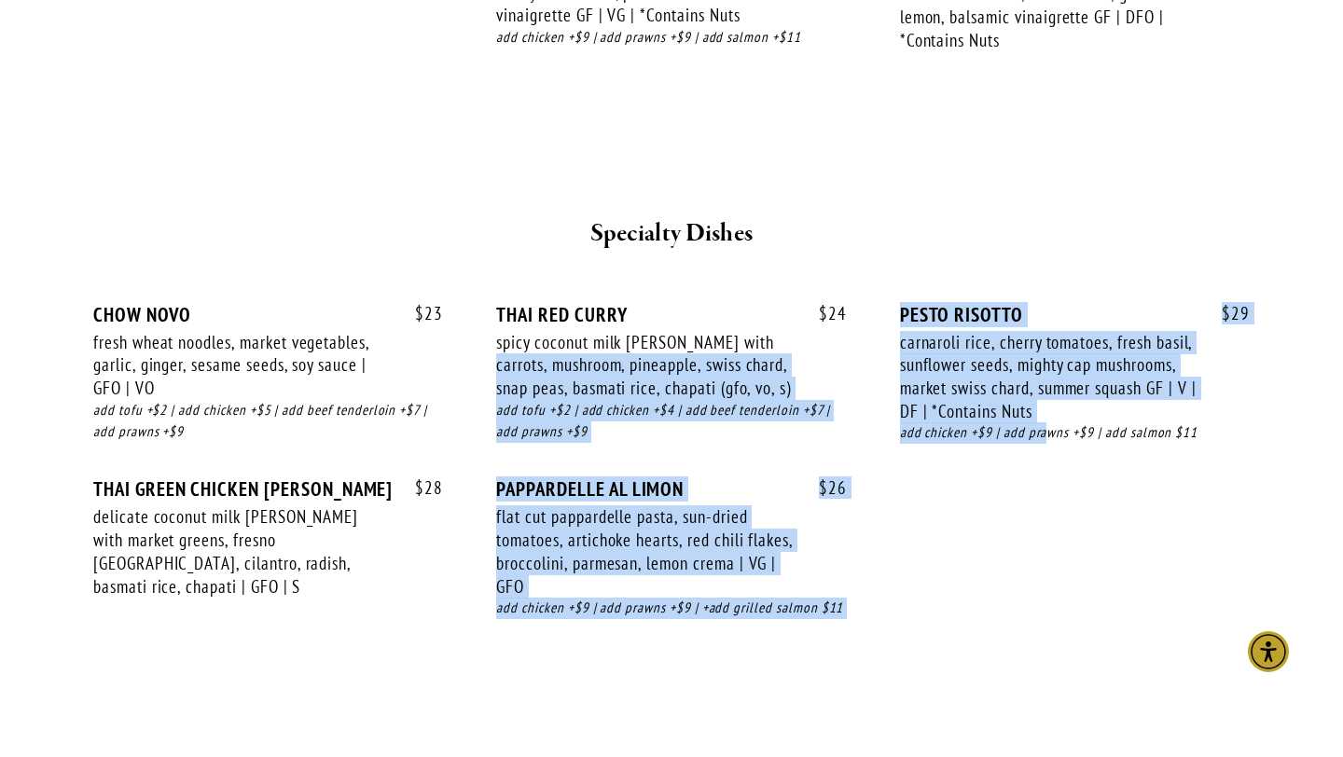
drag, startPoint x: 1043, startPoint y: 428, endPoint x: 862, endPoint y: 333, distance: 205.2
click at [862, 333] on div "$ 23 CHOW NOVO fresh wheat noodles, market vegetables, garlic, ginger, sesame s…" at bounding box center [671, 479] width 1156 height 352
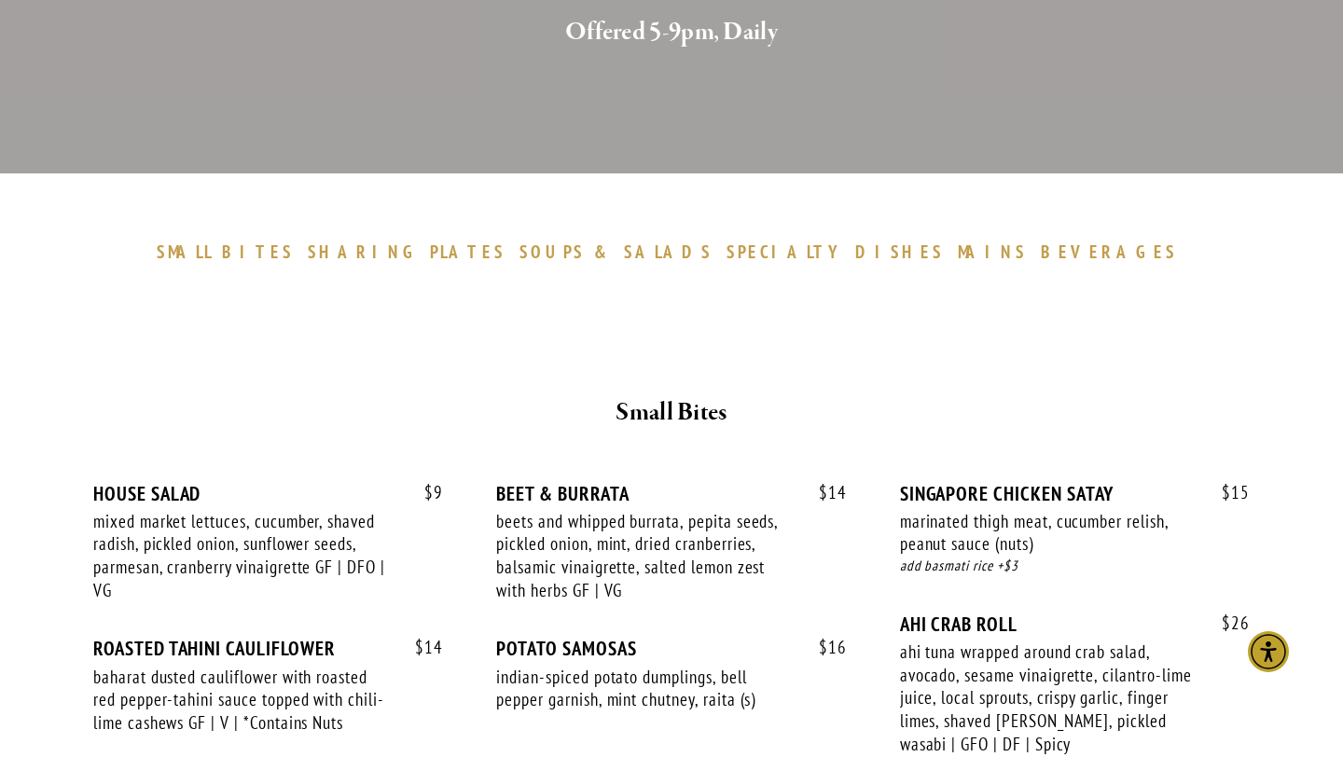
scroll to position [618, 0]
